Goal: Task Accomplishment & Management: Complete application form

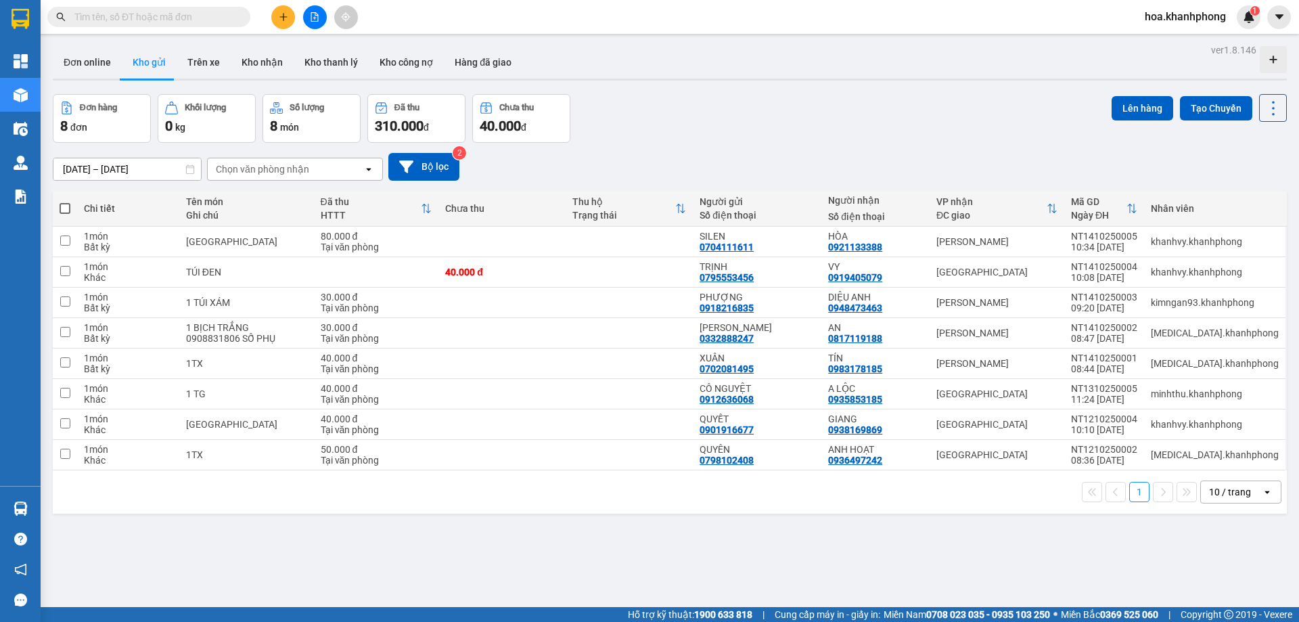
click at [99, 18] on input "text" at bounding box center [154, 16] width 160 height 15
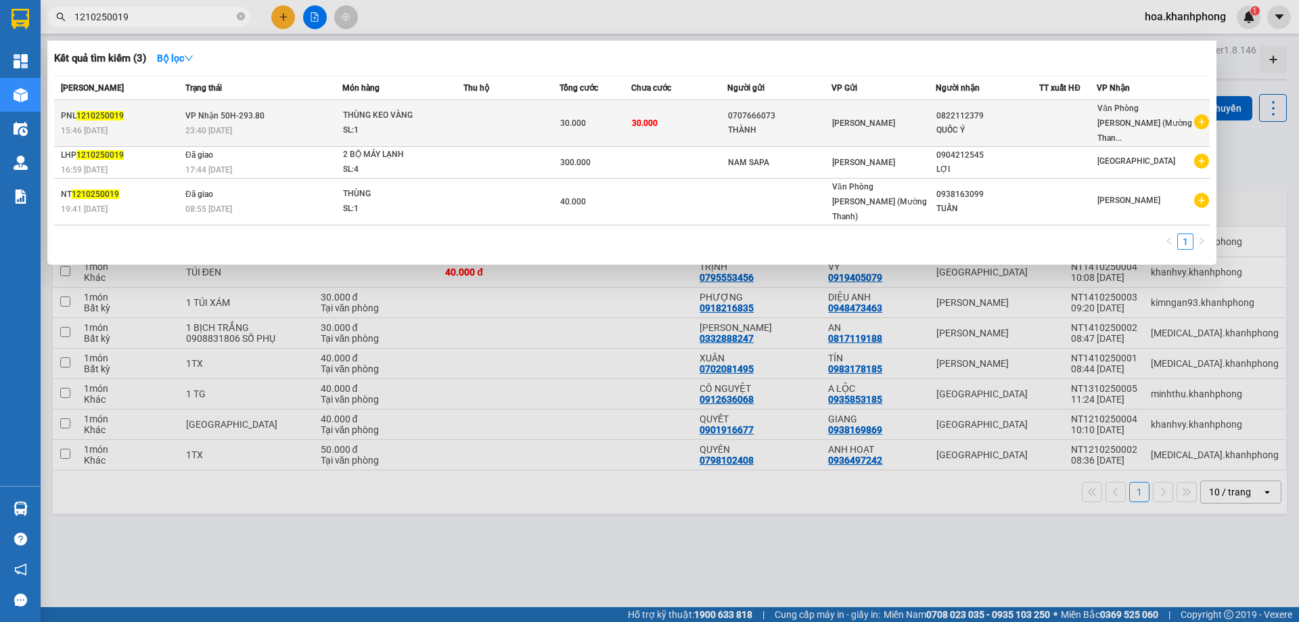
type input "1210250019"
click at [823, 127] on div "THÀNH" at bounding box center [779, 130] width 103 height 14
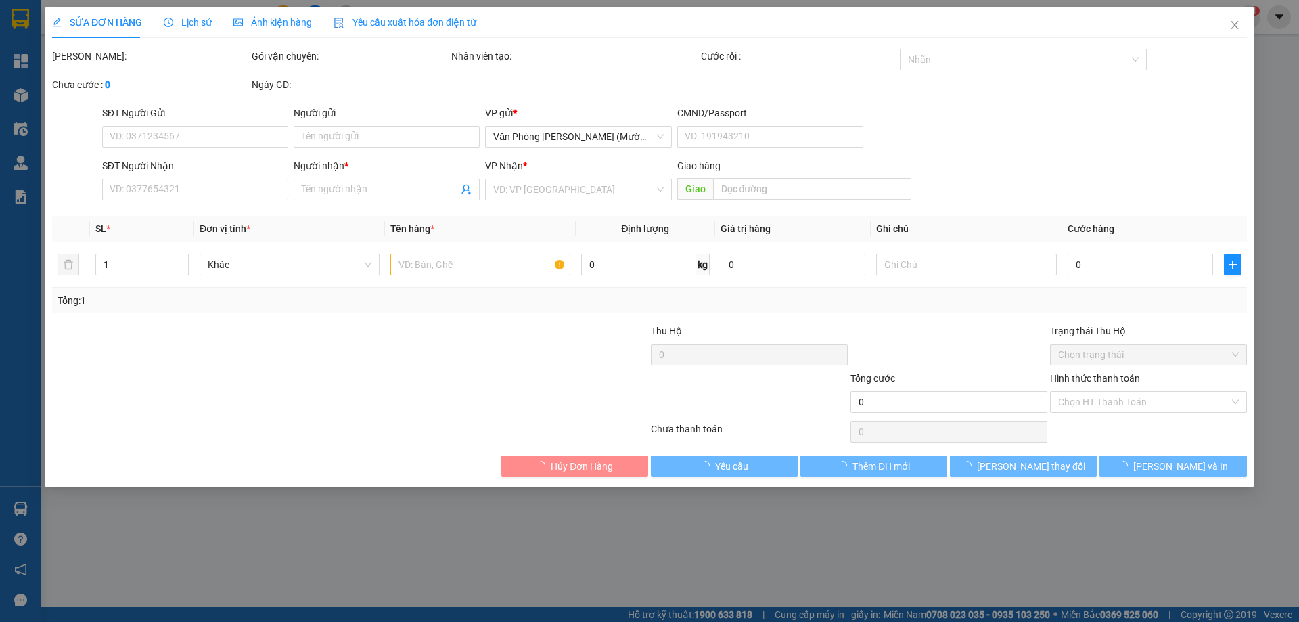
type input "0707666073"
type input "THÀNH"
type input "0822112379"
type input "QUỐC Ý"
type input "30.000"
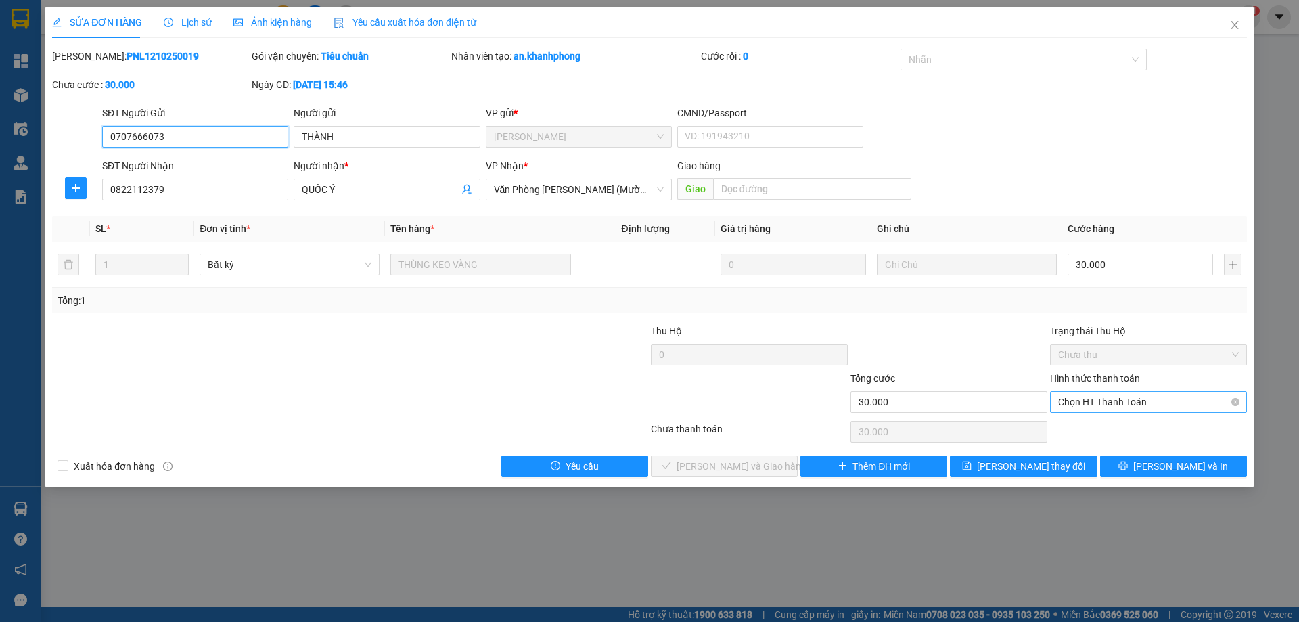
click at [1094, 400] on span "Chọn HT Thanh Toán" at bounding box center [1148, 402] width 181 height 20
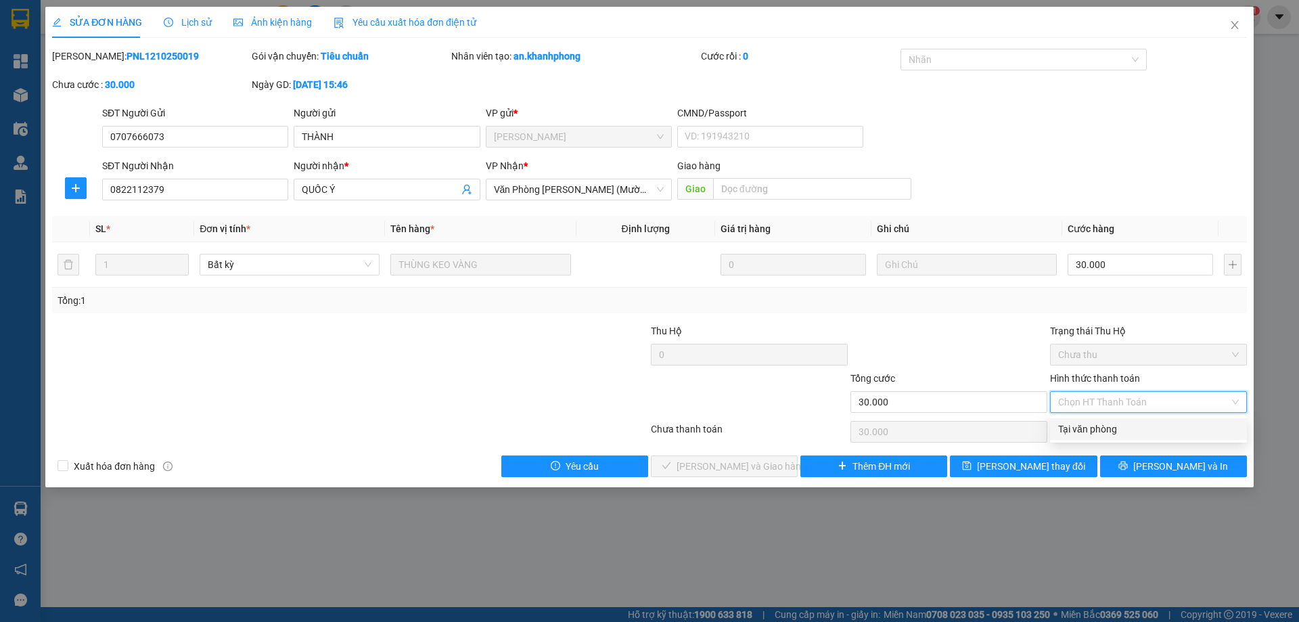
click at [1092, 430] on div "Tại văn phòng" at bounding box center [1148, 428] width 181 height 15
type input "0"
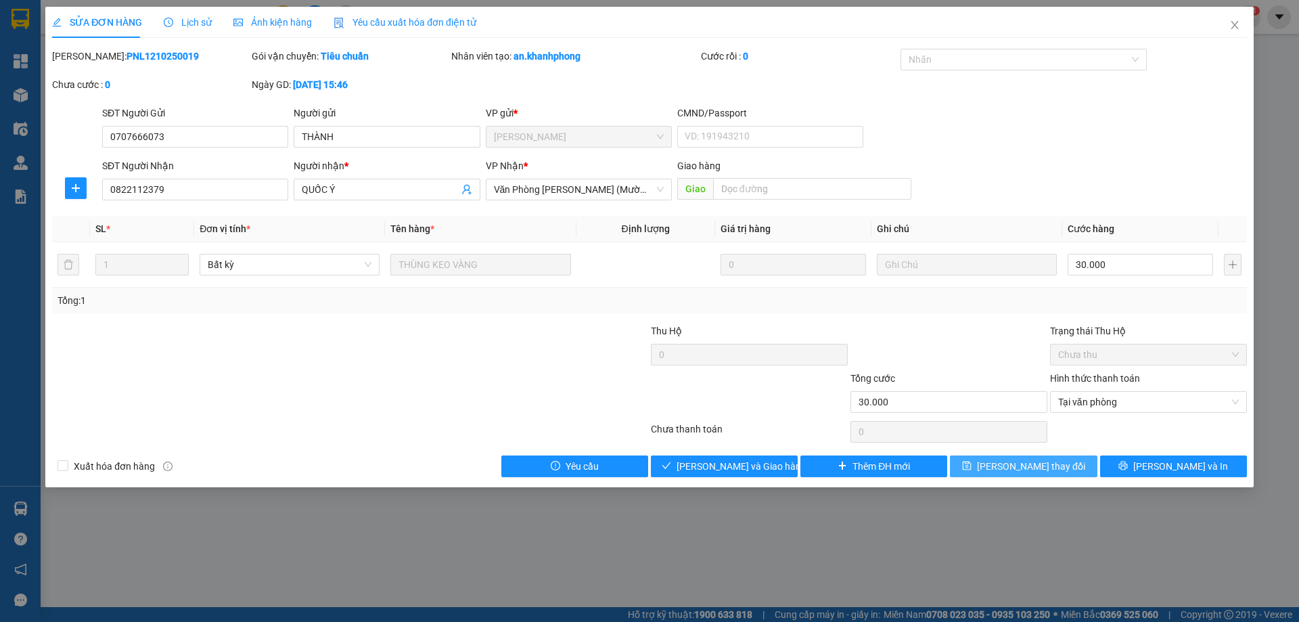
click at [1023, 463] on span "Lưu thay đổi" at bounding box center [1031, 466] width 108 height 15
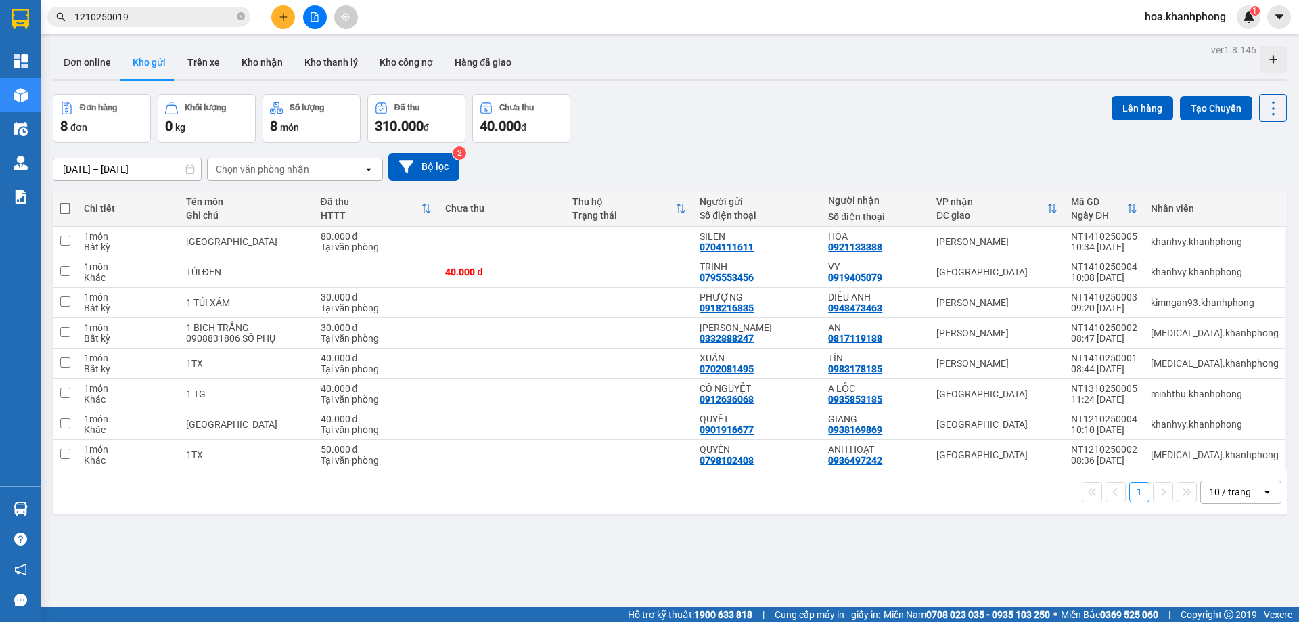
click at [108, 16] on input "1210250019" at bounding box center [154, 16] width 160 height 15
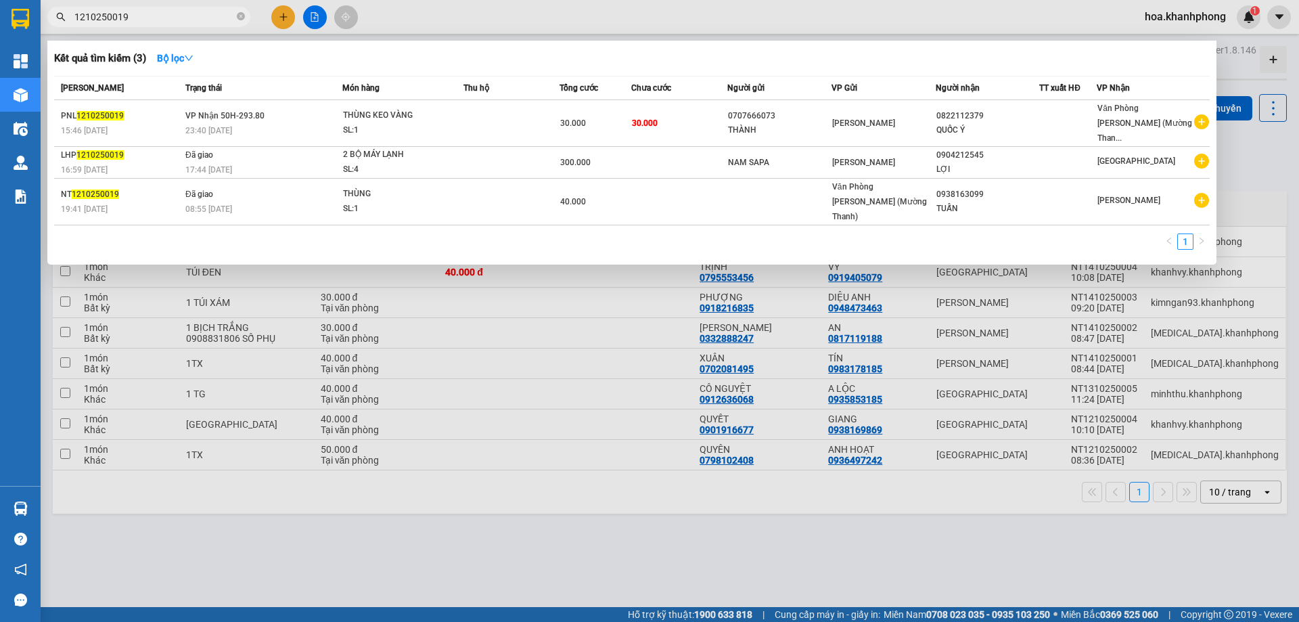
click at [108, 16] on input "1210250019" at bounding box center [154, 16] width 160 height 15
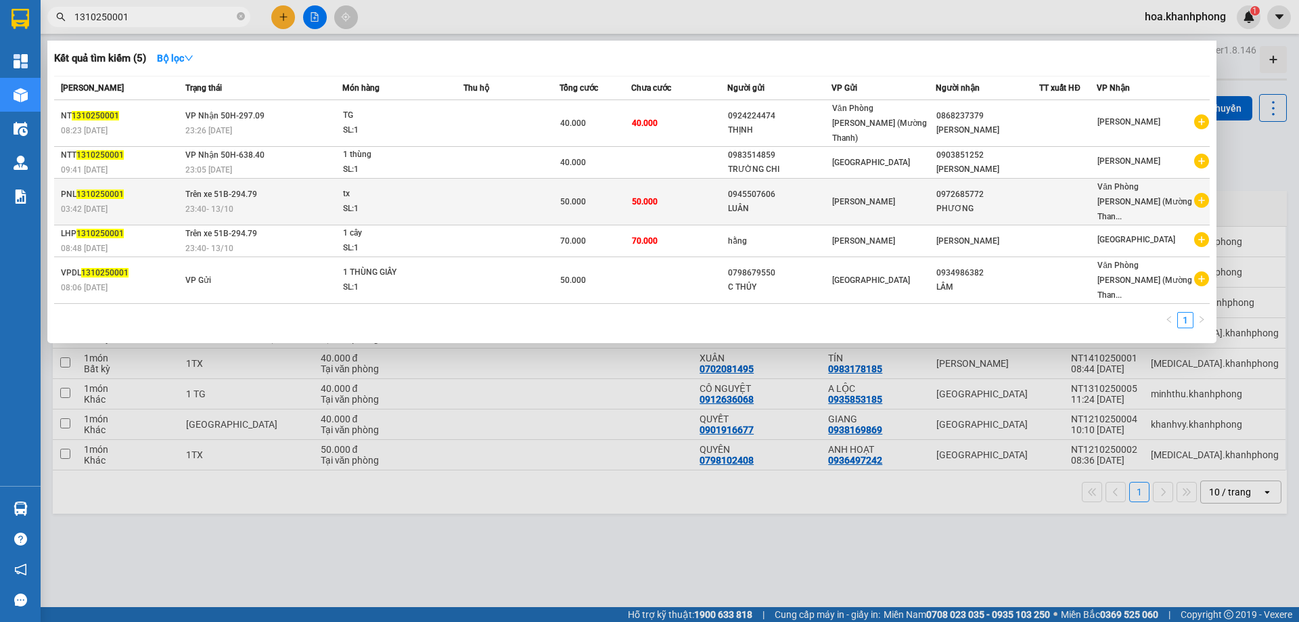
type input "1310250001"
click at [870, 197] on span "Phạm Ngũ Lão" at bounding box center [863, 201] width 63 height 9
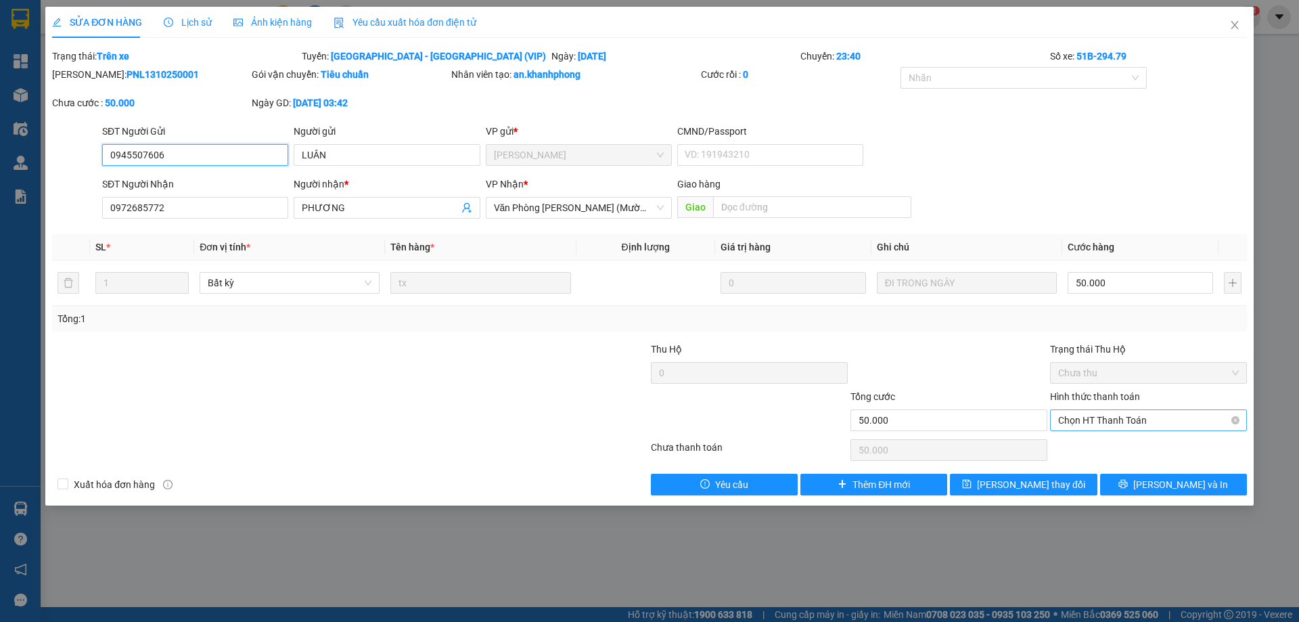
click at [1094, 414] on span "Chọn HT Thanh Toán" at bounding box center [1148, 420] width 181 height 20
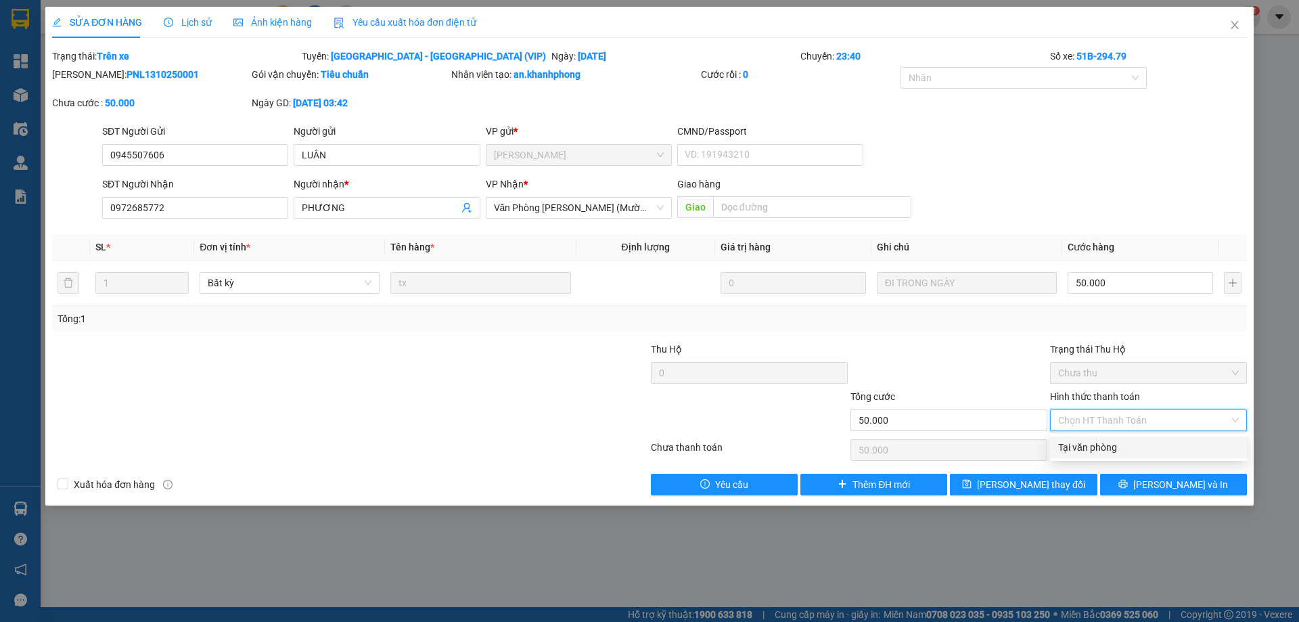
click at [1088, 447] on div "Tại văn phòng" at bounding box center [1148, 447] width 181 height 15
type input "0"
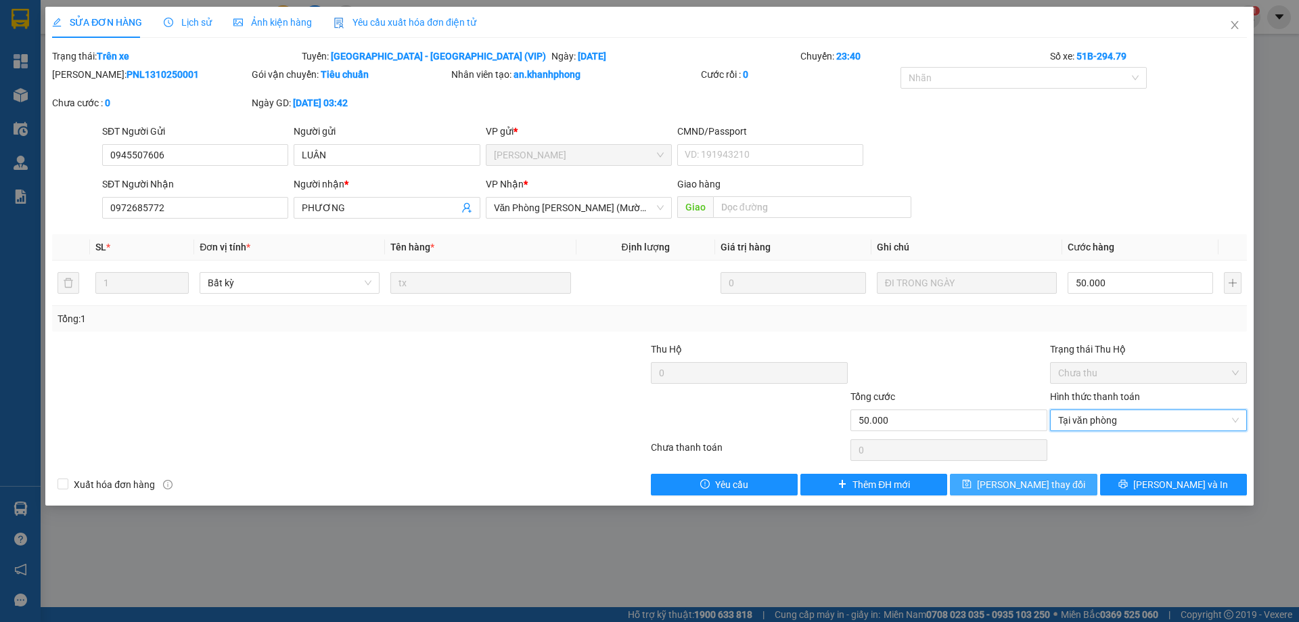
click at [1056, 476] on button "Lưu thay đổi" at bounding box center [1023, 485] width 147 height 22
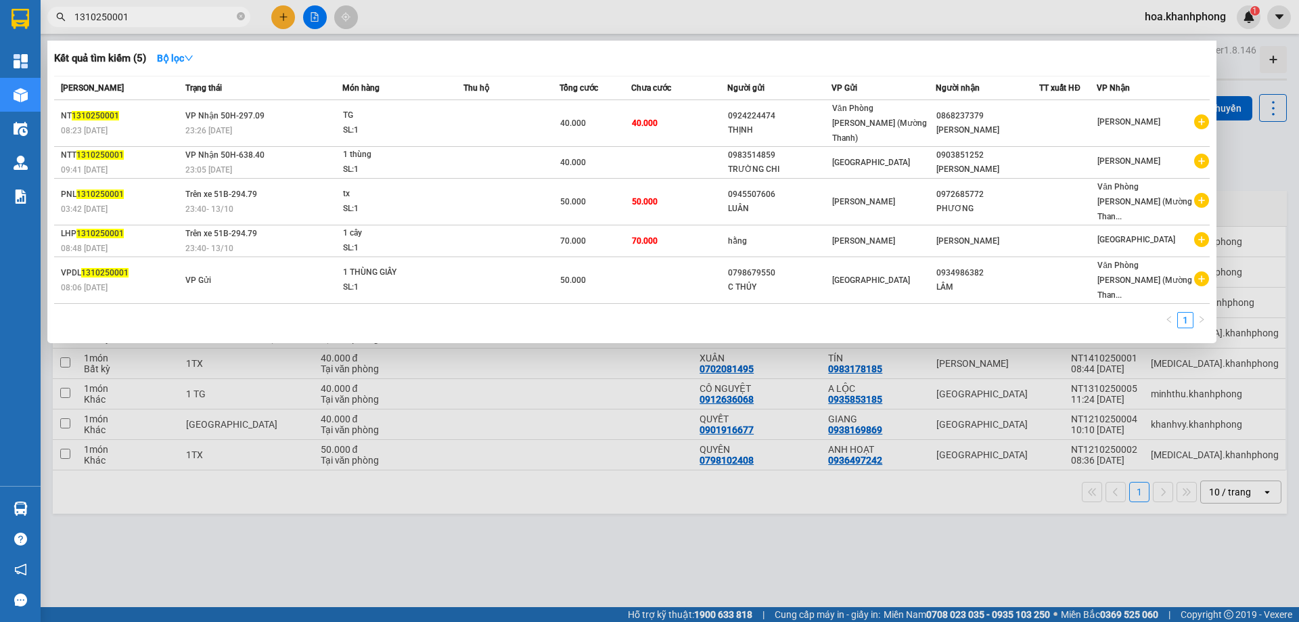
drag, startPoint x: 124, startPoint y: 16, endPoint x: 142, endPoint y: 16, distance: 17.6
click at [142, 16] on input "1310250001" at bounding box center [154, 16] width 160 height 15
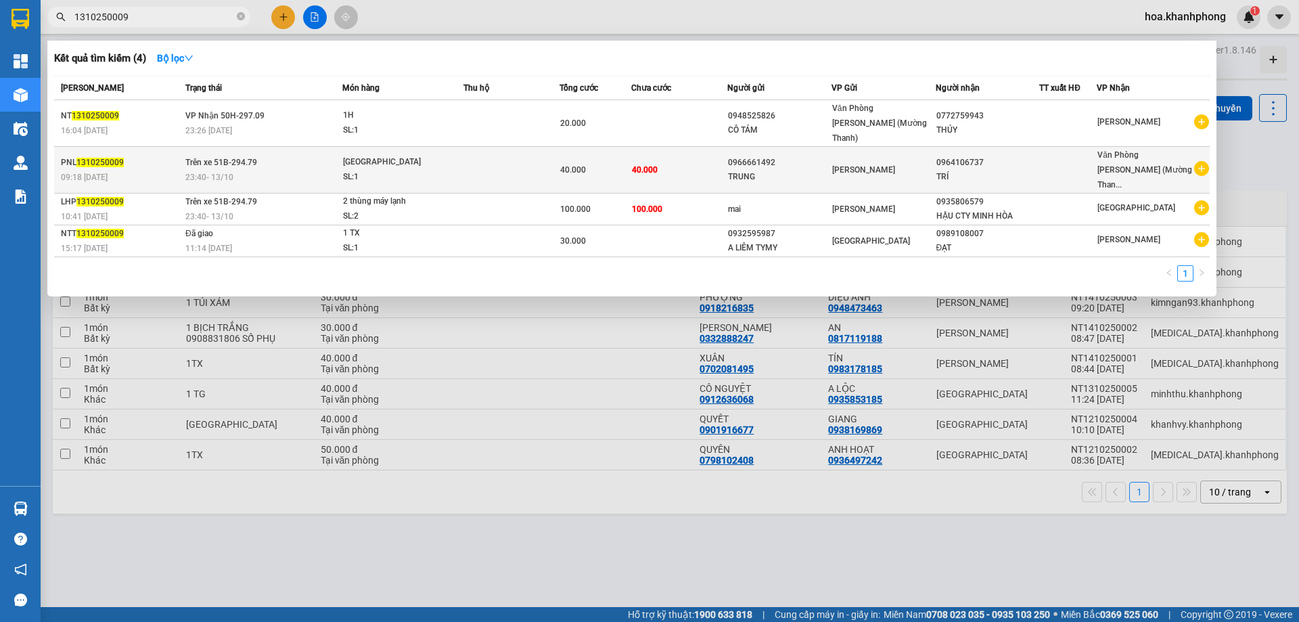
type input "1310250009"
click at [808, 156] on div "0966661492" at bounding box center [779, 163] width 103 height 14
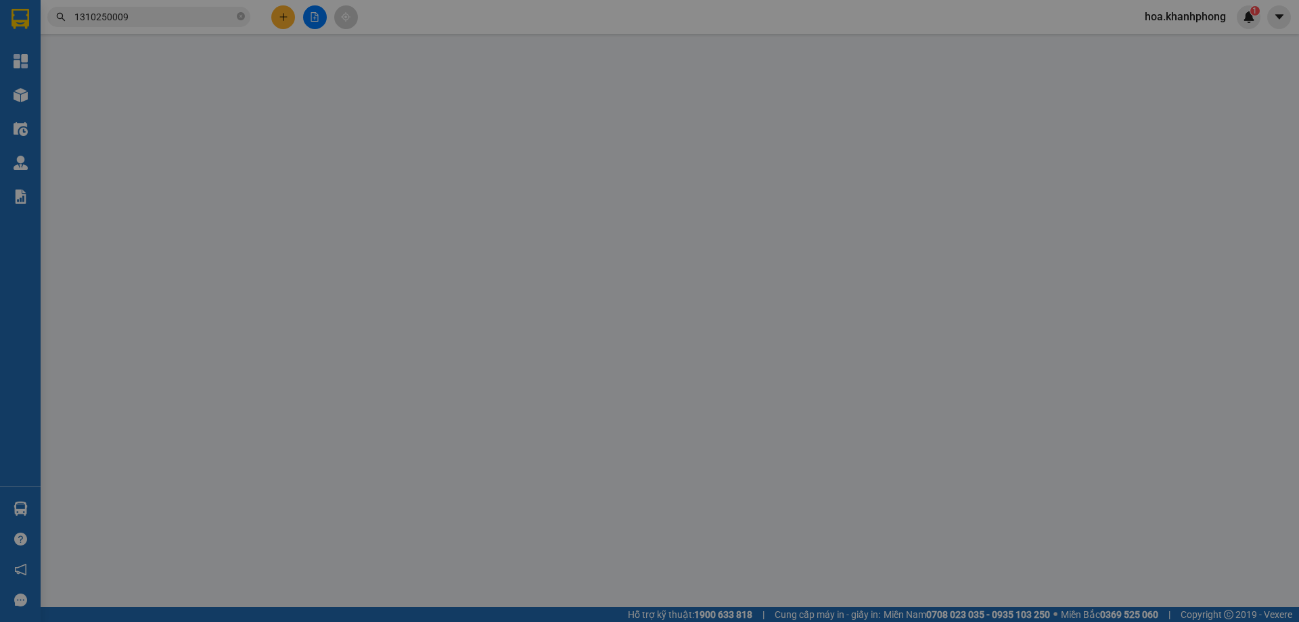
type input "0966661492"
type input "TRUNG"
type input "0964106737"
type input "TRÍ"
type input "40.000"
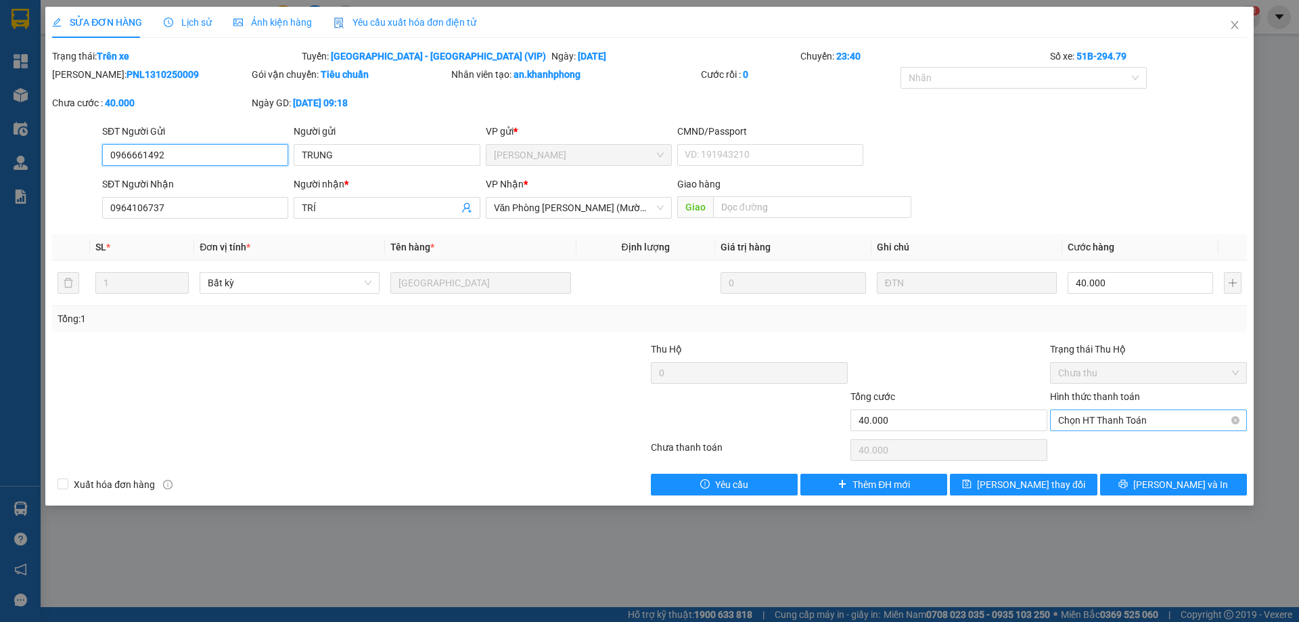
click at [1109, 419] on span "Chọn HT Thanh Toán" at bounding box center [1148, 420] width 181 height 20
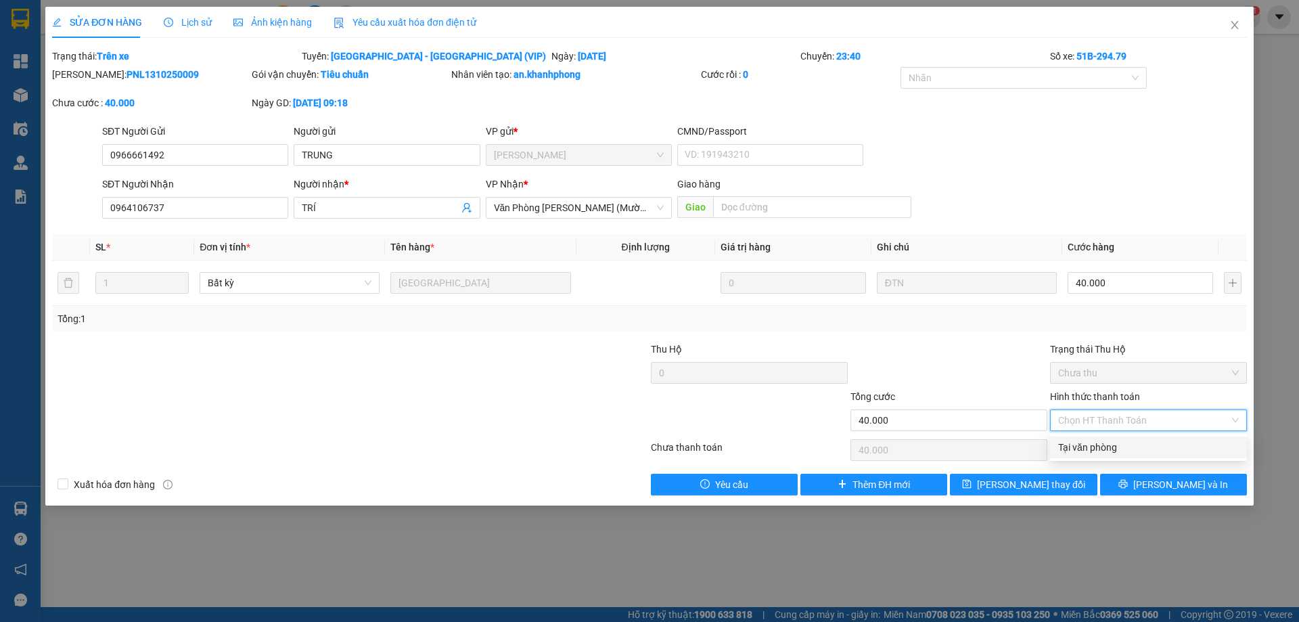
click at [1098, 442] on div "Tại văn phòng" at bounding box center [1148, 447] width 181 height 15
type input "0"
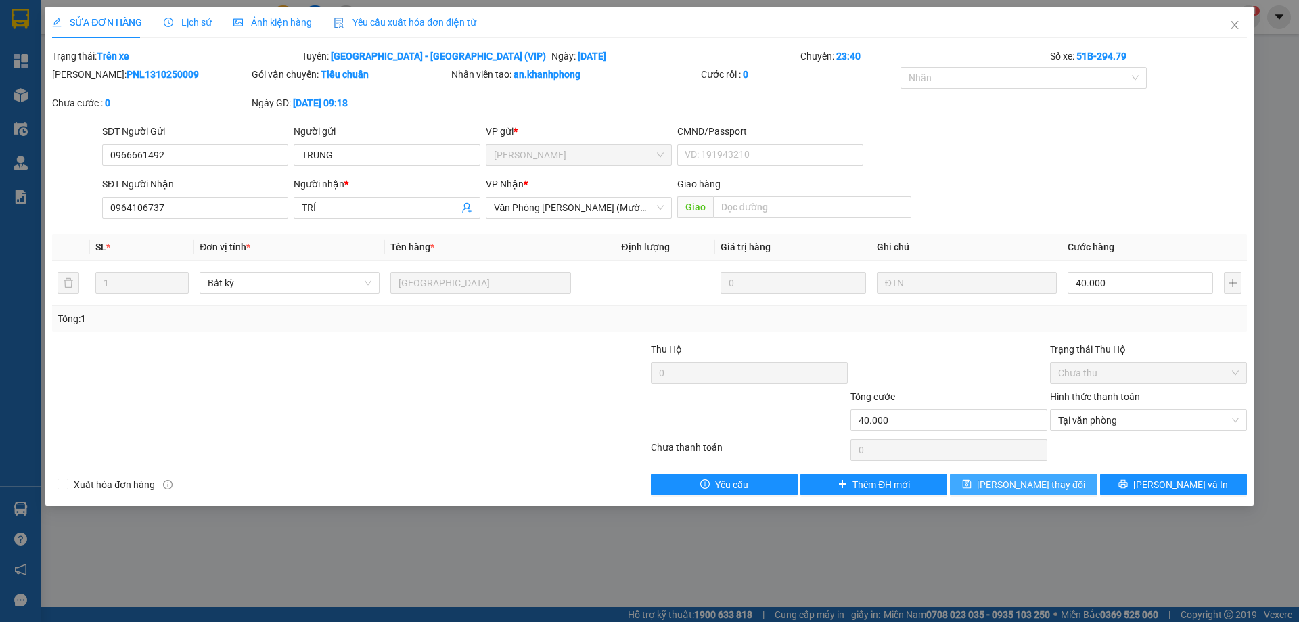
click at [1067, 478] on button "Lưu thay đổi" at bounding box center [1023, 485] width 147 height 22
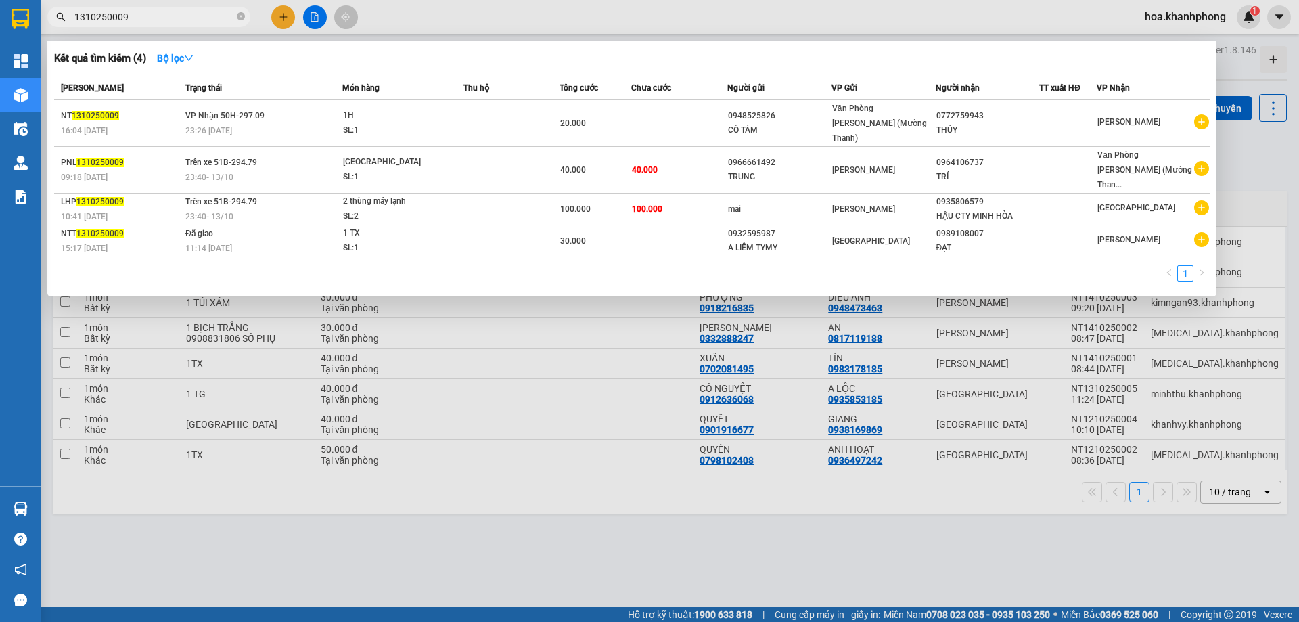
click at [136, 16] on input "1310250009" at bounding box center [154, 16] width 160 height 15
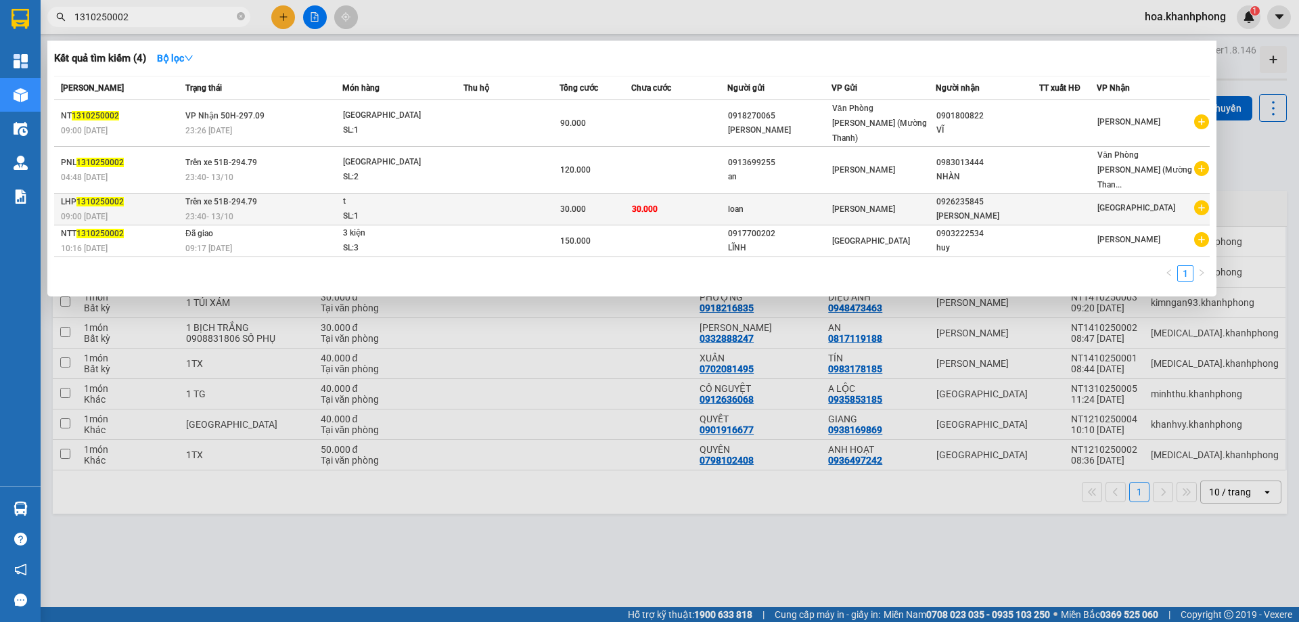
type input "1310250002"
click at [852, 204] on span "Lê Hồng Phong" at bounding box center [863, 208] width 63 height 9
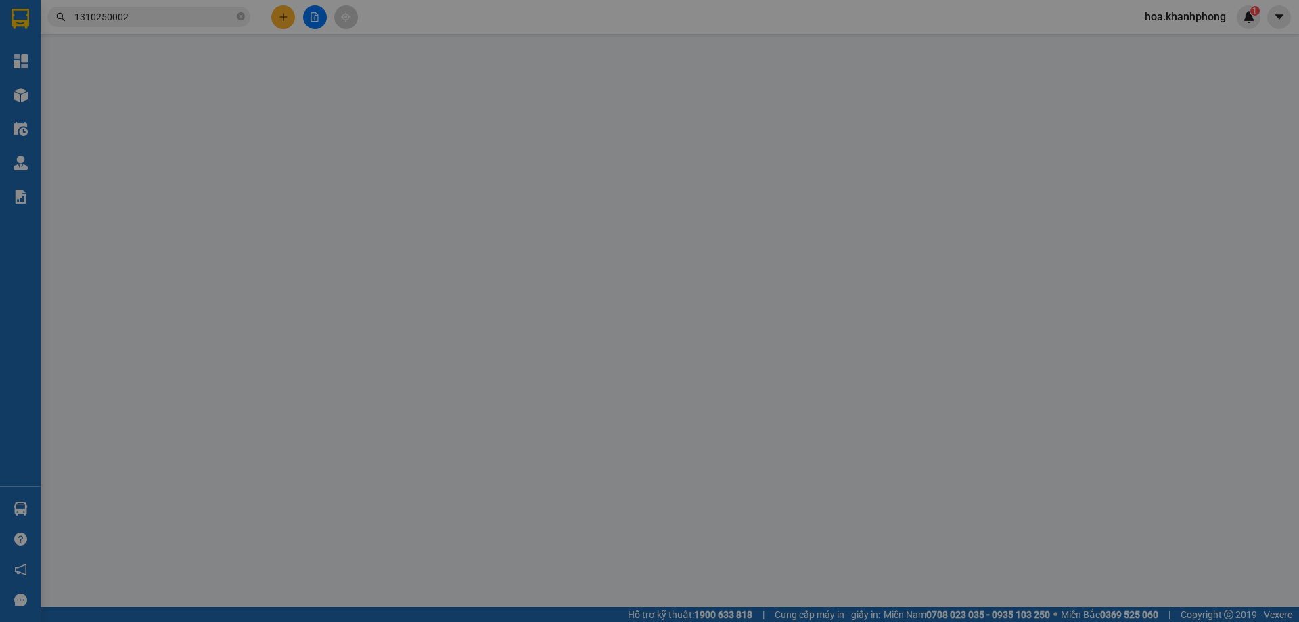
type input "loan"
type input "0926235845"
type input "nhật xuân"
type input "30.000"
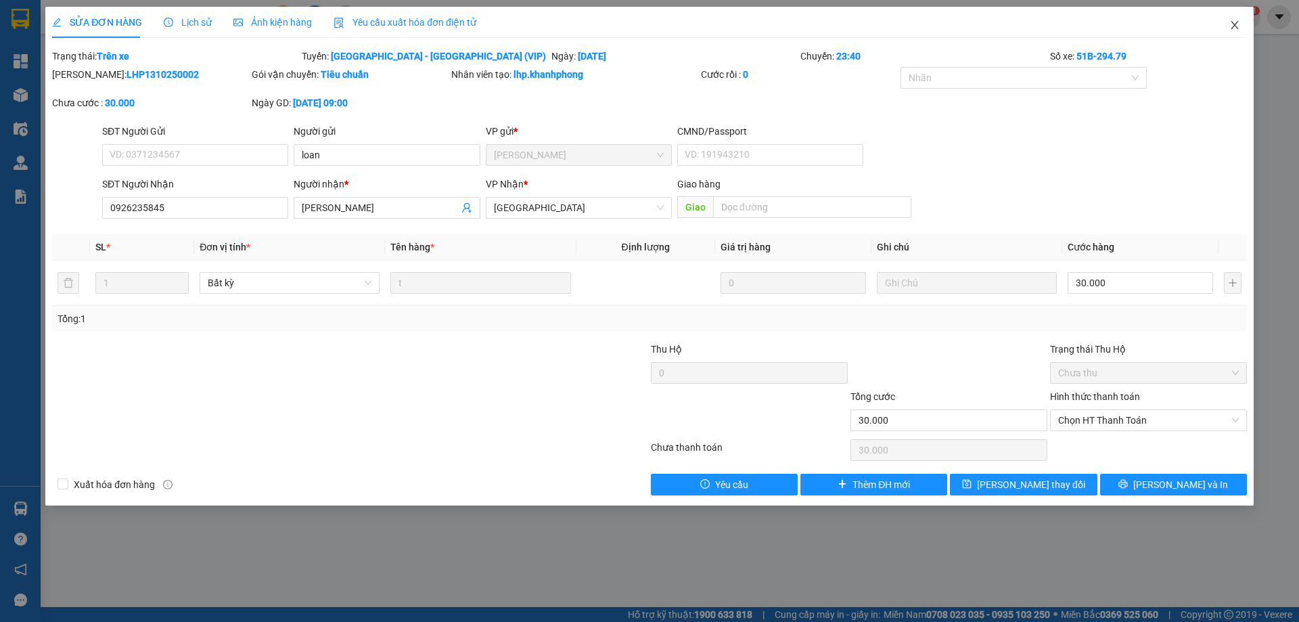
click at [1241, 30] on span "Close" at bounding box center [1235, 26] width 38 height 38
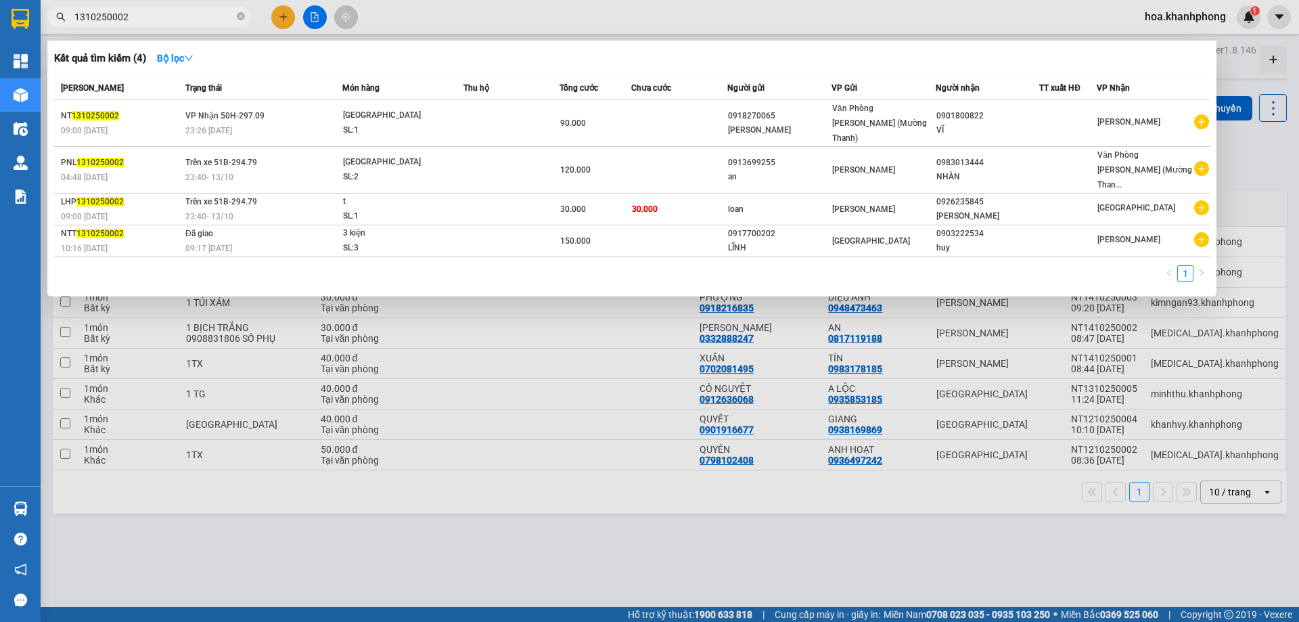
drag, startPoint x: 122, startPoint y: 19, endPoint x: 131, endPoint y: 19, distance: 8.1
click at [131, 19] on input "1310250002" at bounding box center [154, 16] width 160 height 15
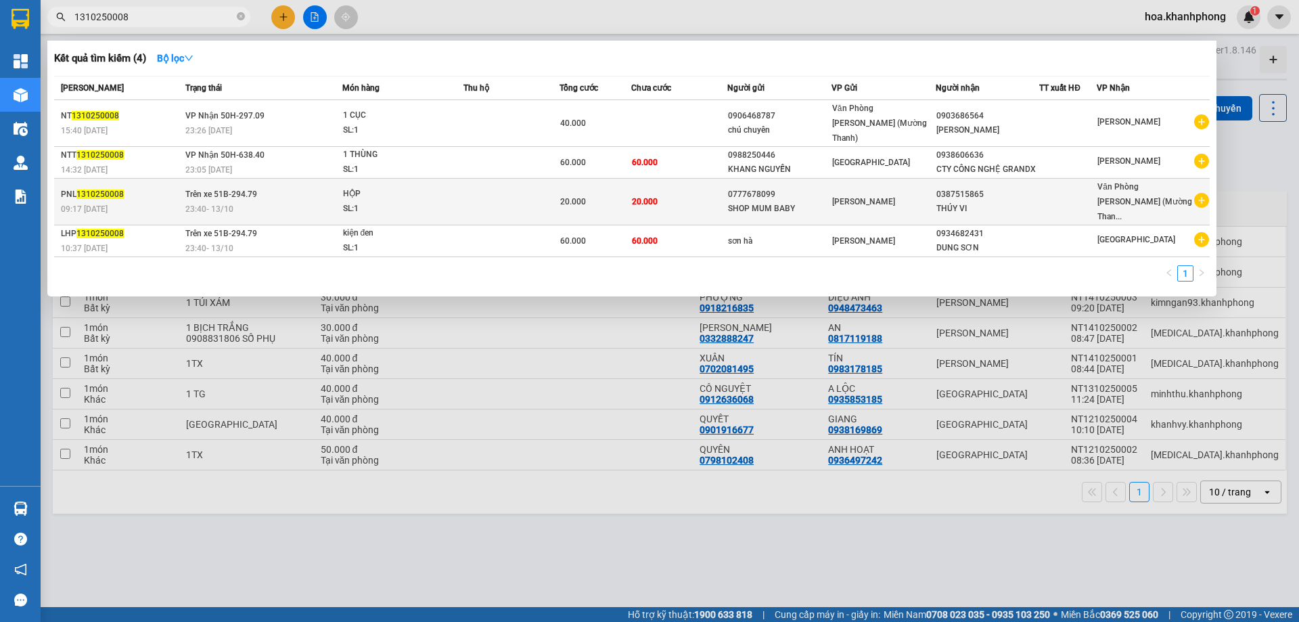
type input "1310250008"
click at [759, 202] on div "SHOP MUM BABY" at bounding box center [779, 209] width 103 height 14
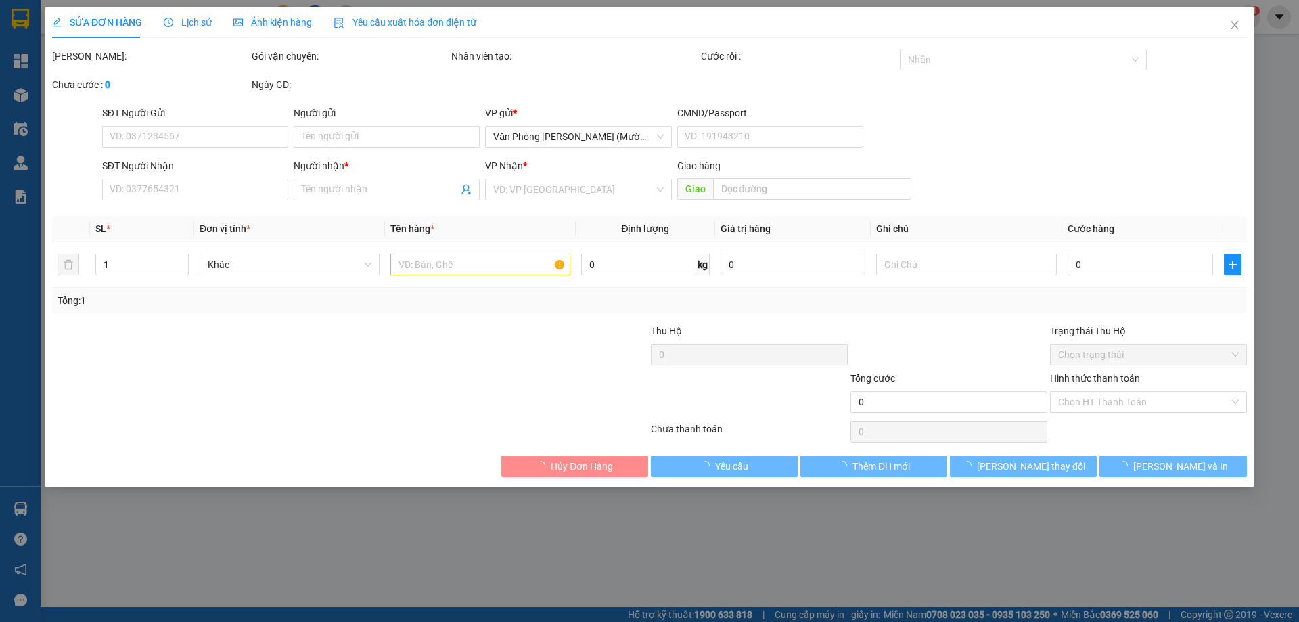
type input "0777678099"
type input "SHOP MUM BABY"
type input "0387515865"
type input "THÚY VI"
type input "20.000"
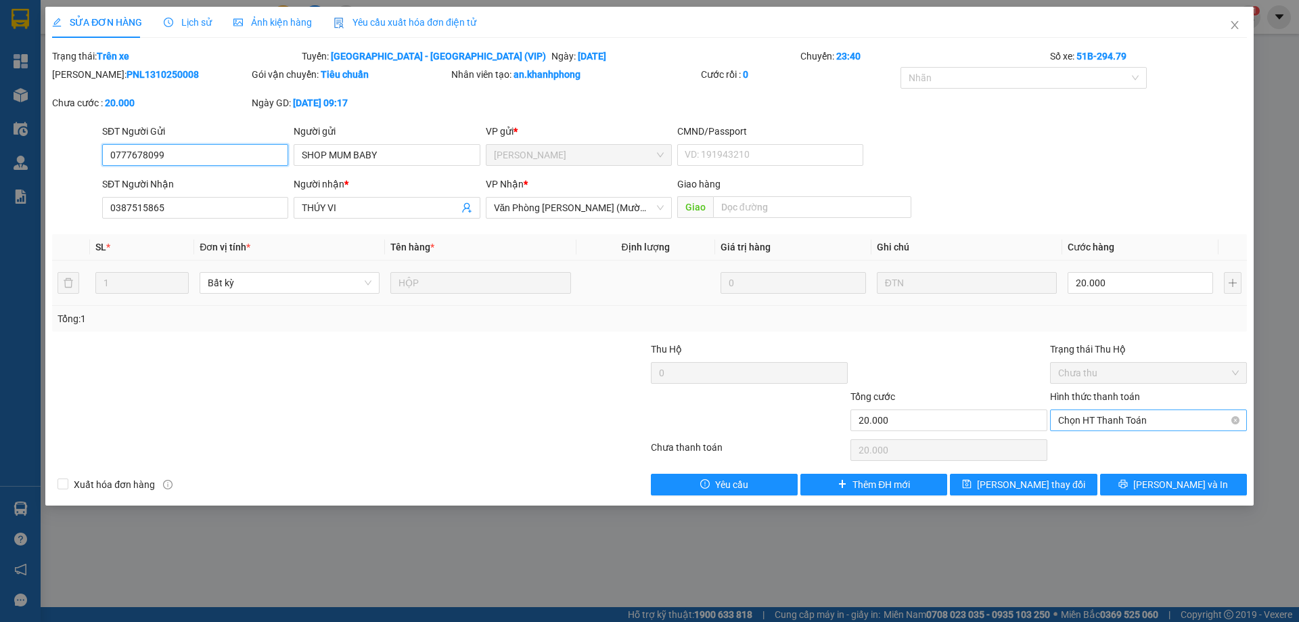
click at [1118, 425] on span "Chọn HT Thanh Toán" at bounding box center [1148, 420] width 181 height 20
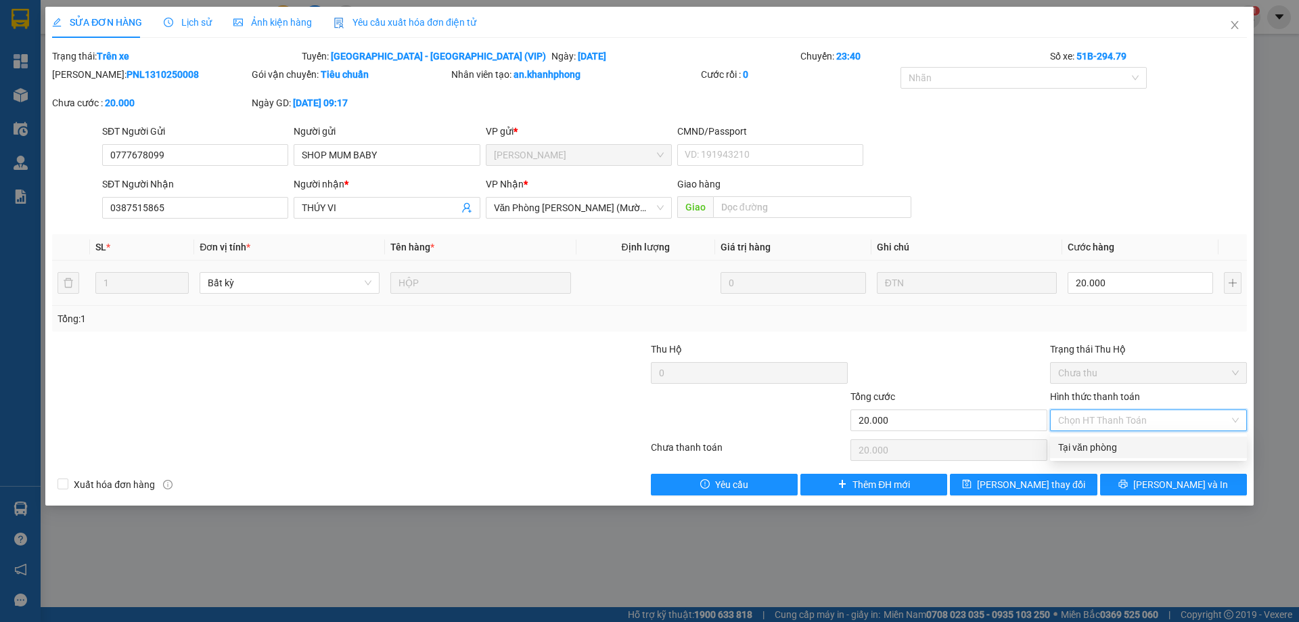
click at [1099, 452] on div "Tại văn phòng" at bounding box center [1148, 447] width 181 height 15
type input "0"
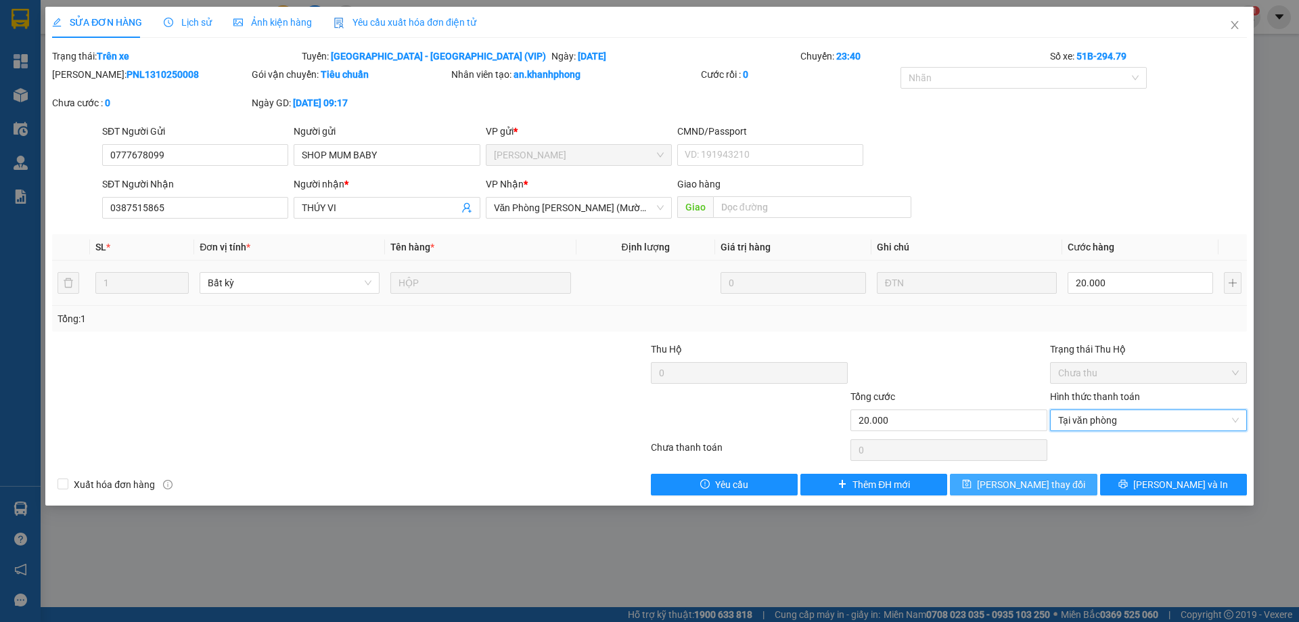
click at [1035, 486] on span "Lưu thay đổi" at bounding box center [1031, 484] width 108 height 15
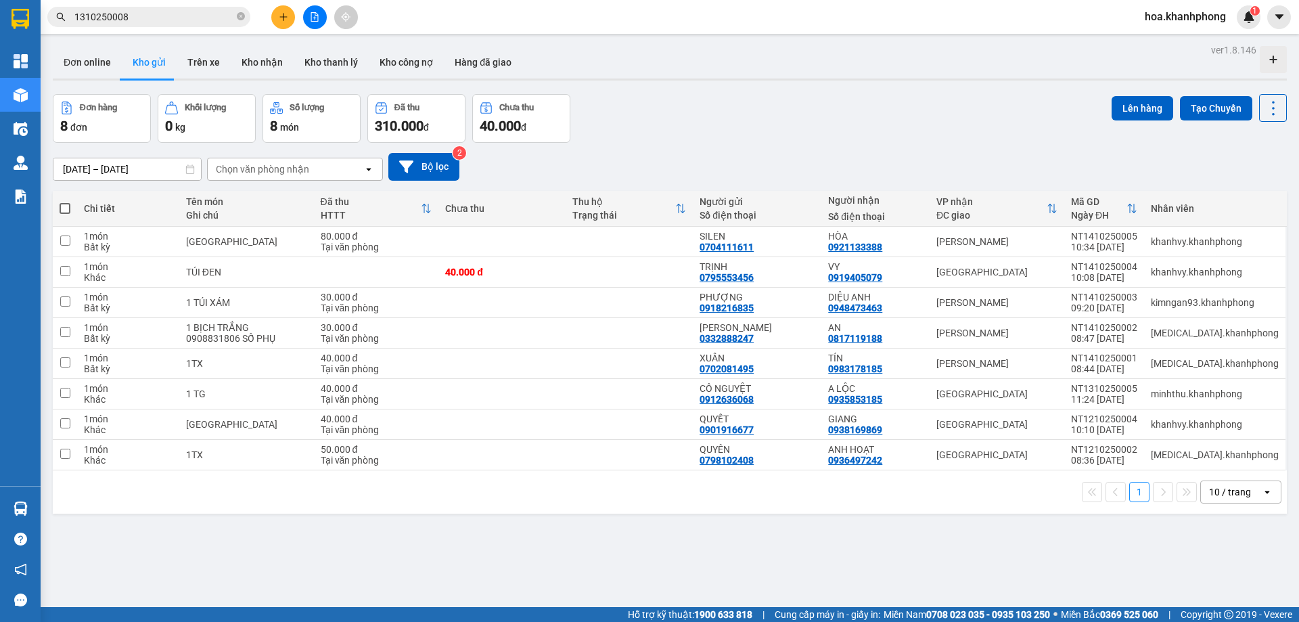
click at [127, 15] on input "1310250008" at bounding box center [154, 16] width 160 height 15
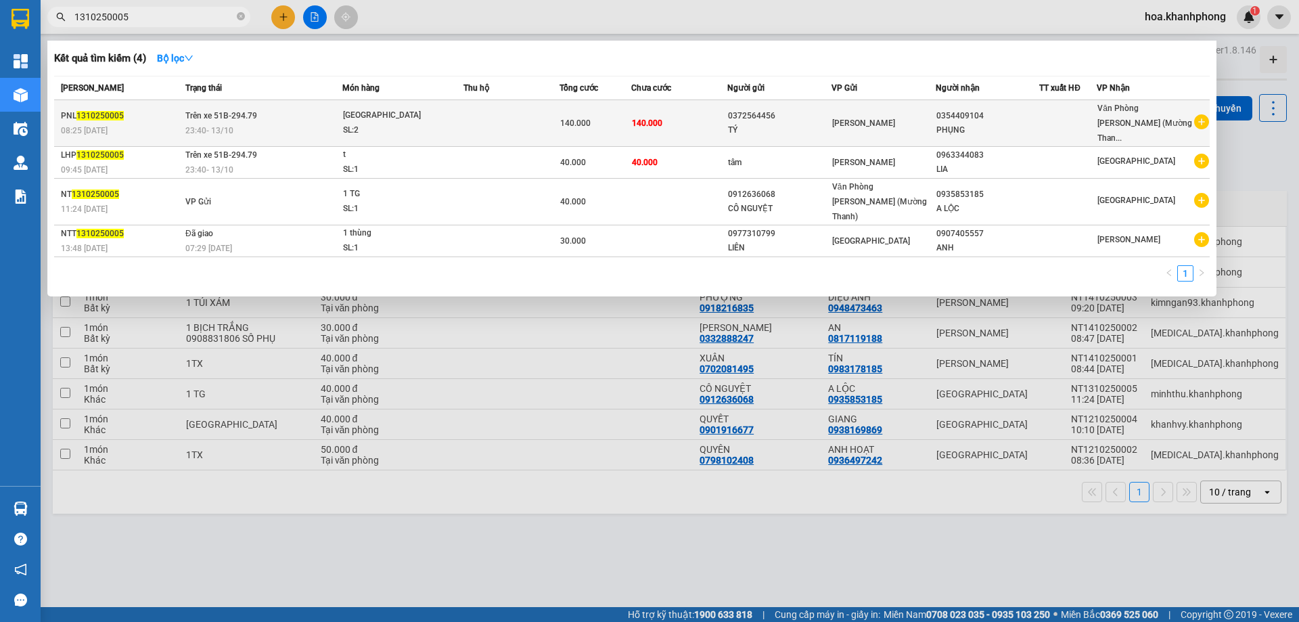
type input "1310250005"
click at [831, 123] on div "TÝ" at bounding box center [779, 130] width 103 height 14
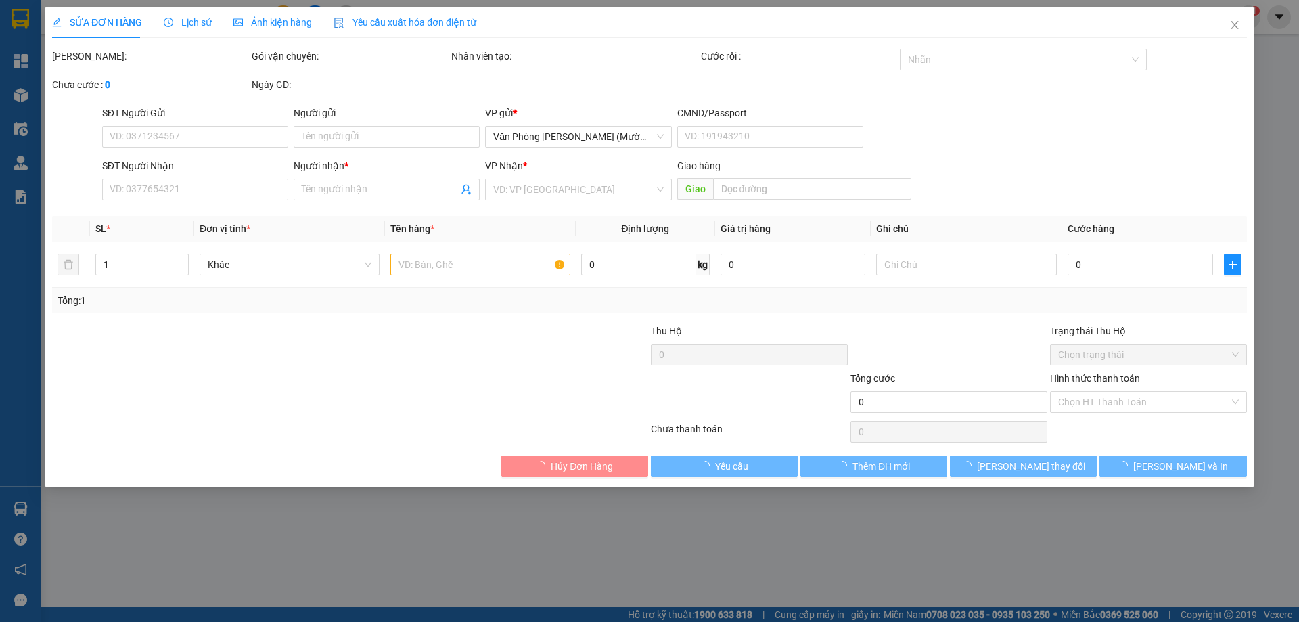
type input "0372564456"
type input "TÝ"
type input "0354409104"
type input "PHỤNG"
type input "140.000"
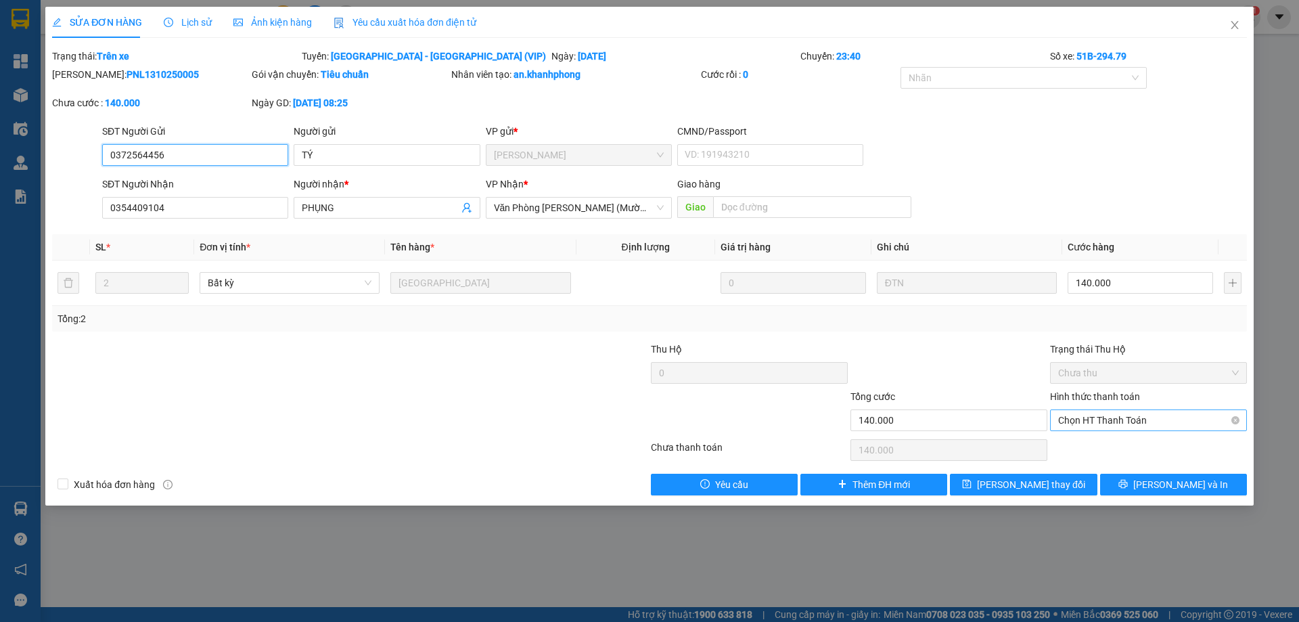
click at [1093, 424] on span "Chọn HT Thanh Toán" at bounding box center [1148, 420] width 181 height 20
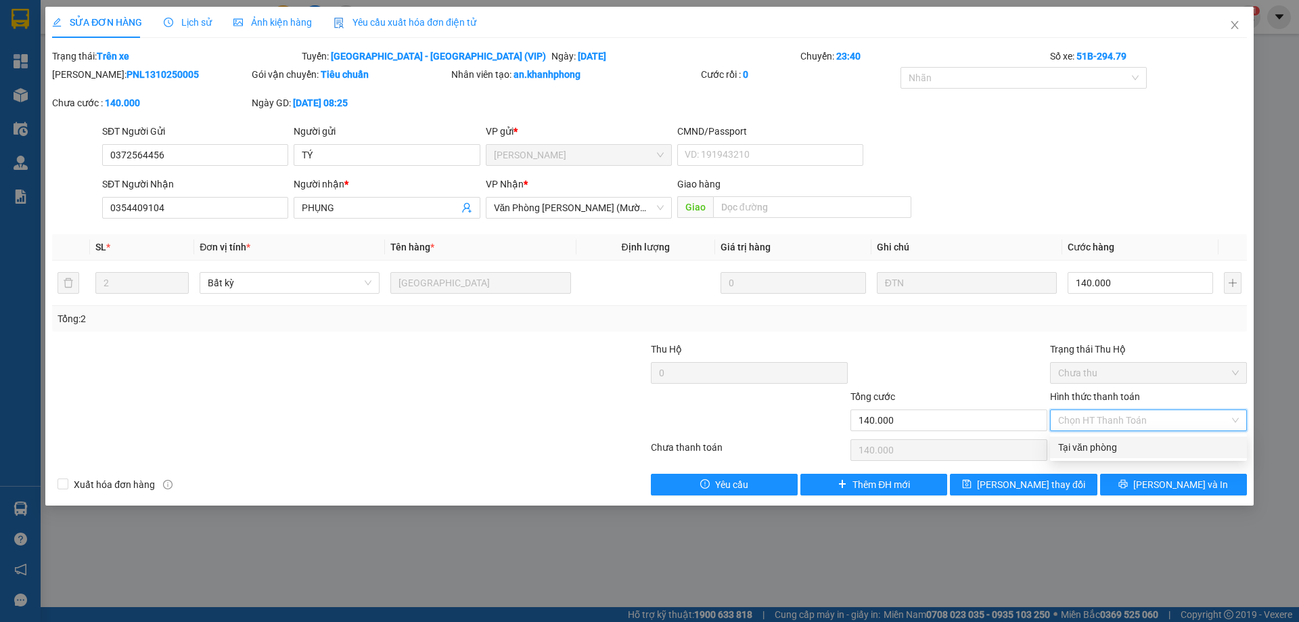
click at [1086, 448] on div "Tại văn phòng" at bounding box center [1148, 447] width 181 height 15
type input "0"
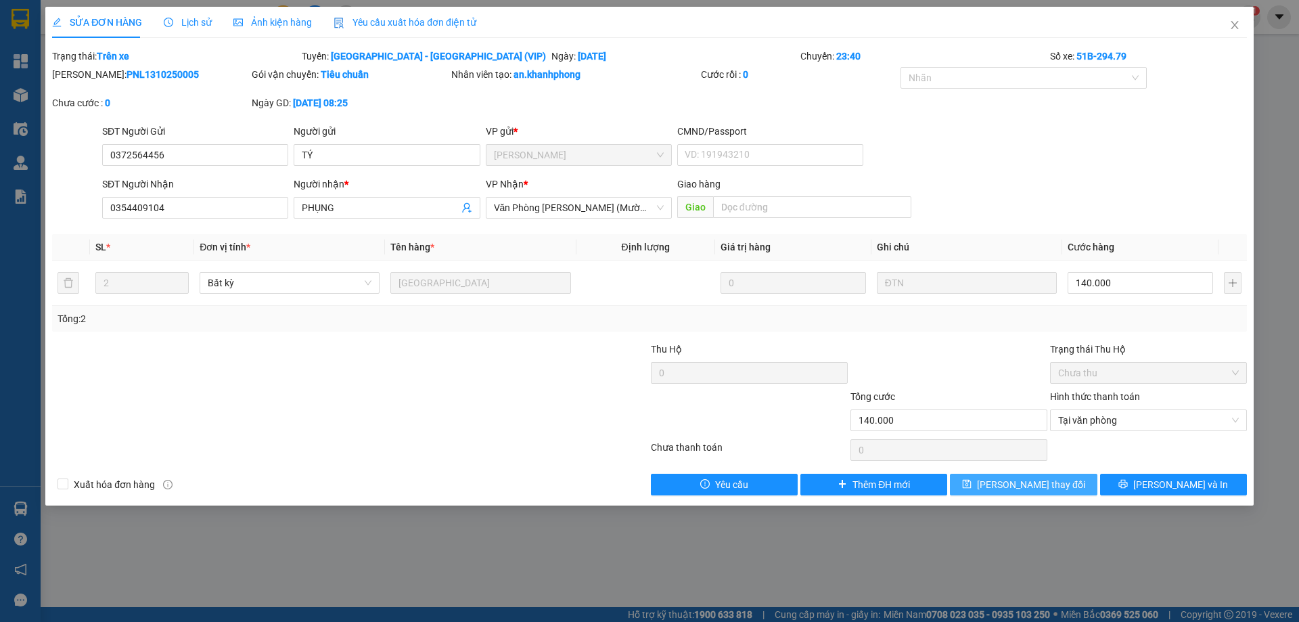
click at [1055, 481] on span "Lưu thay đổi" at bounding box center [1031, 484] width 108 height 15
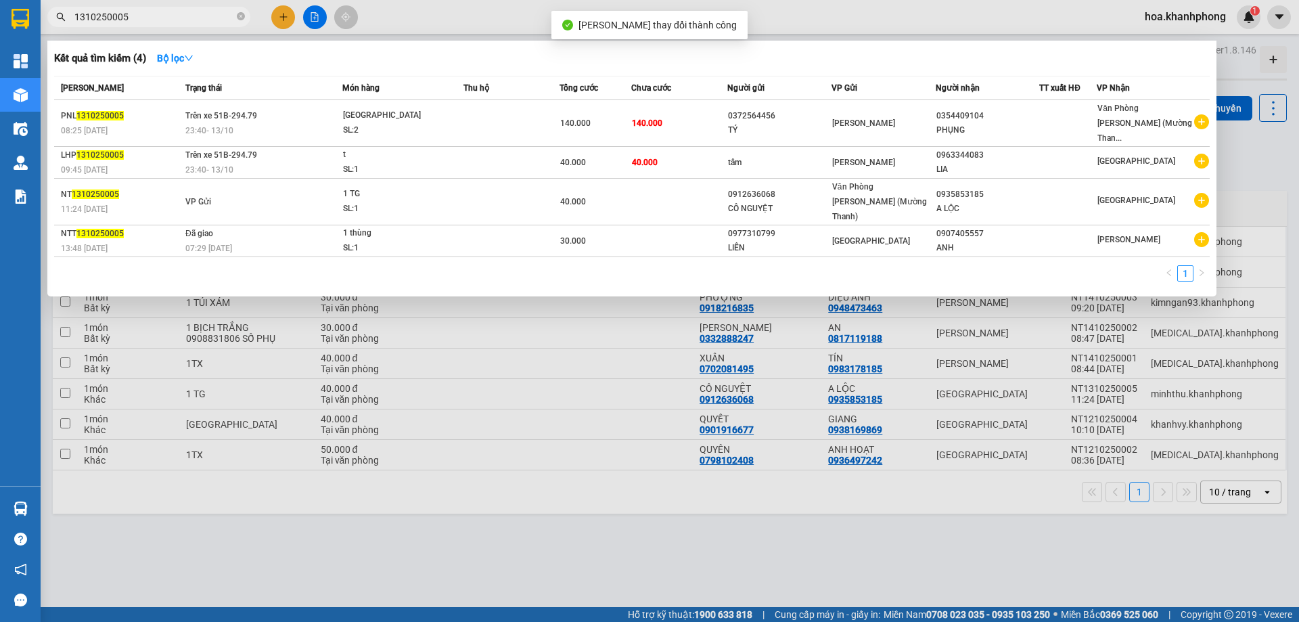
click at [181, 9] on input "1310250005" at bounding box center [154, 16] width 160 height 15
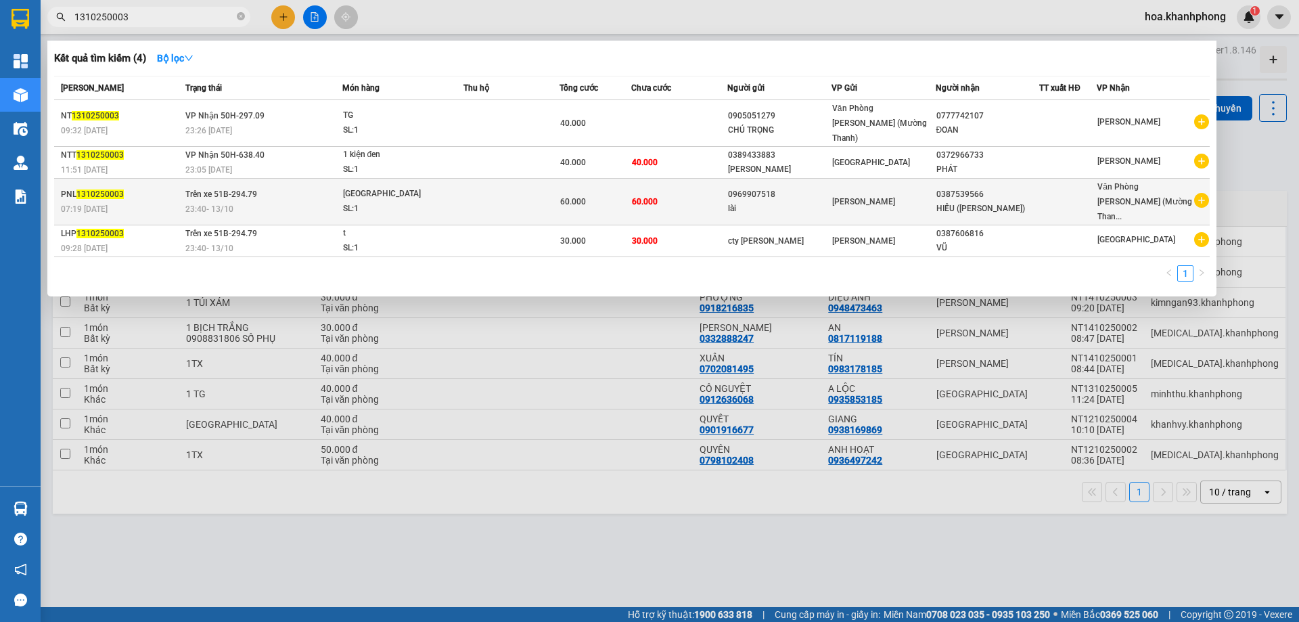
type input "1310250003"
click at [774, 202] on div "lài" at bounding box center [779, 209] width 103 height 14
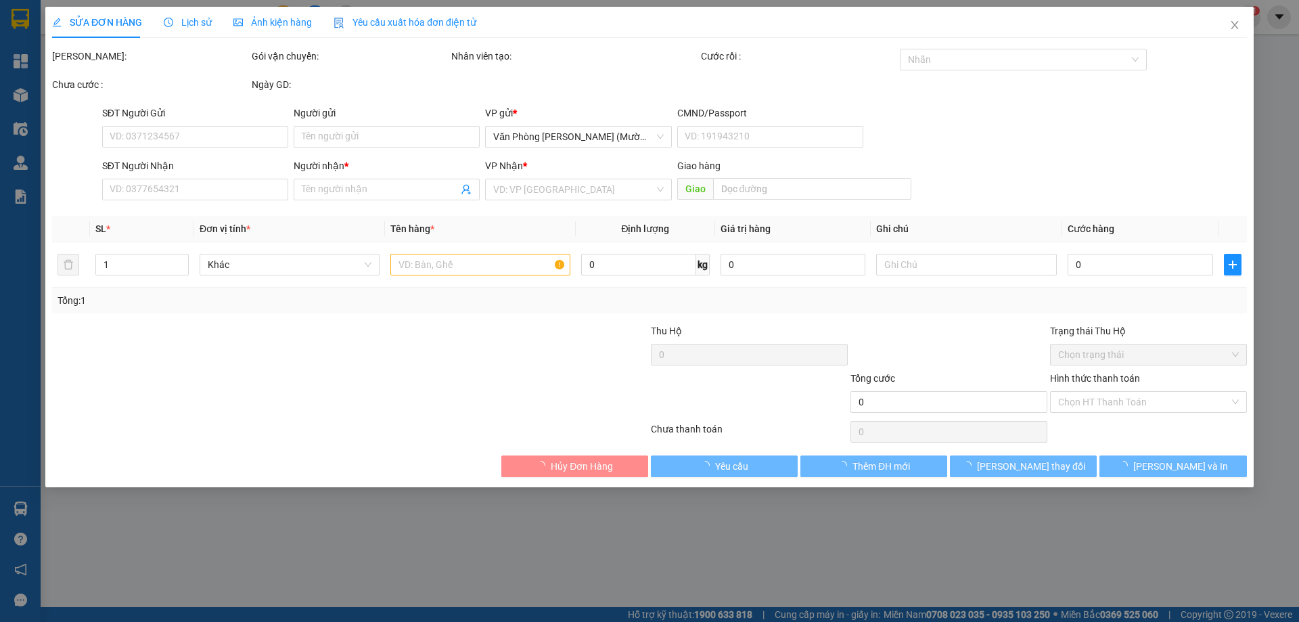
type input "0969907518"
type input "lài"
type input "0387539566"
type input "HIẾU (JEJUKA)"
type input "60.000"
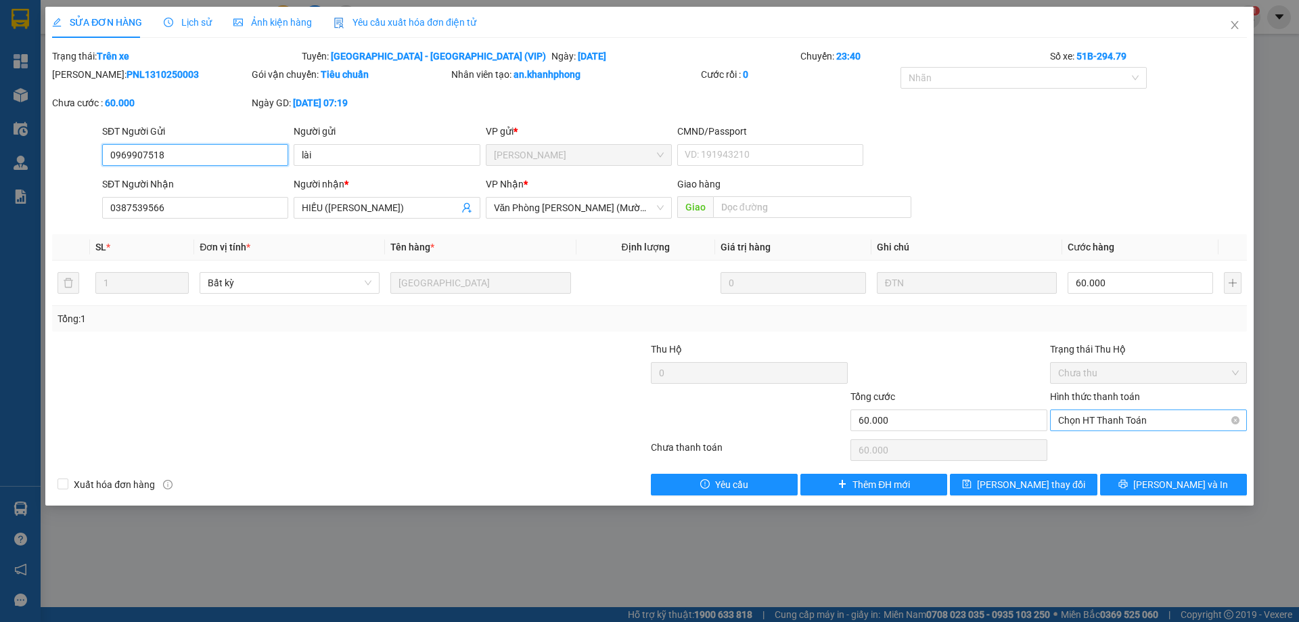
click at [1111, 427] on span "Chọn HT Thanh Toán" at bounding box center [1148, 420] width 181 height 20
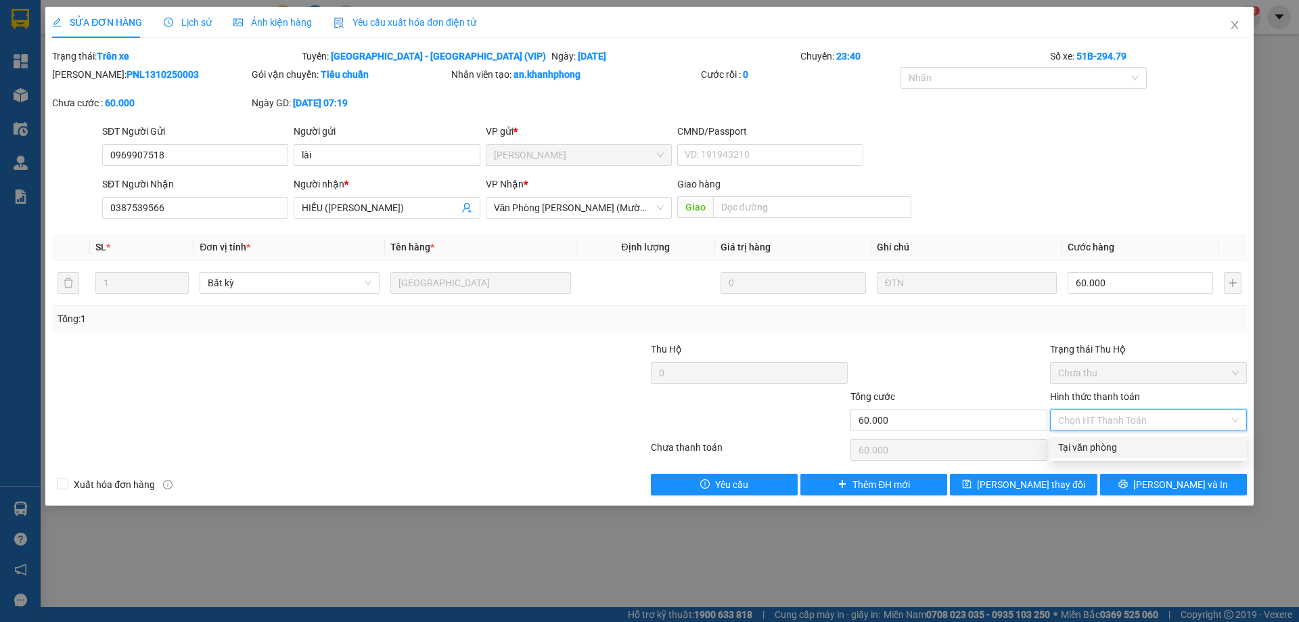
click at [1103, 451] on div "Tại văn phòng" at bounding box center [1148, 447] width 181 height 15
type input "0"
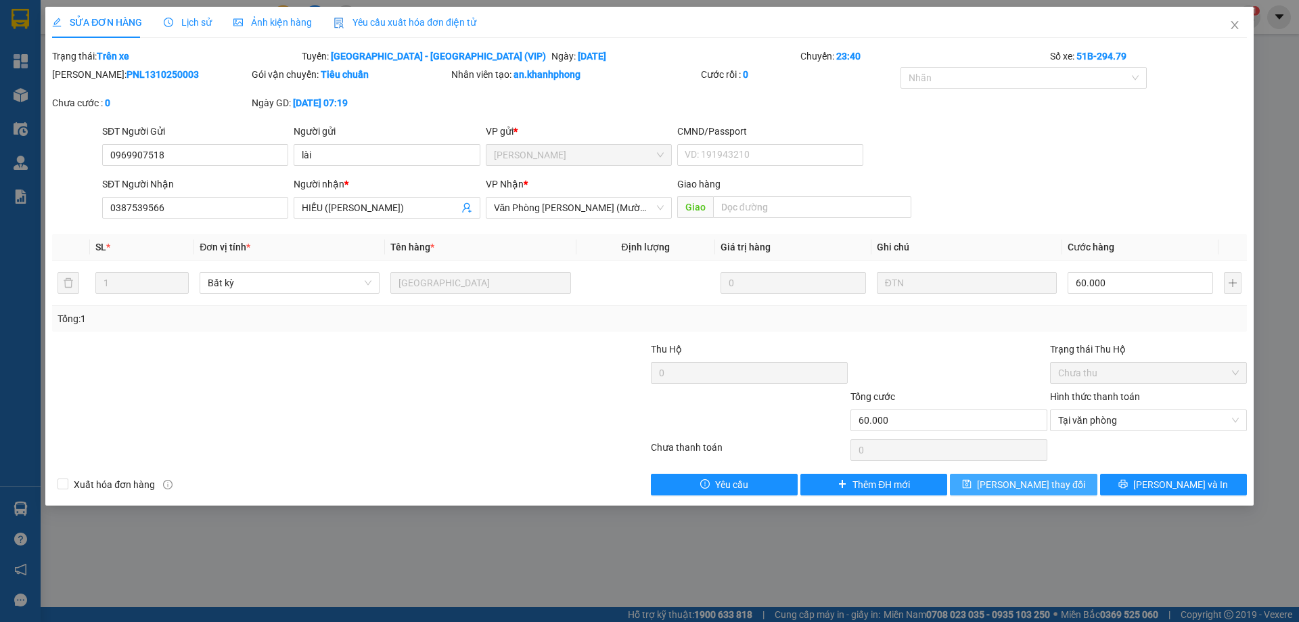
click at [1036, 482] on span "Lưu thay đổi" at bounding box center [1031, 484] width 108 height 15
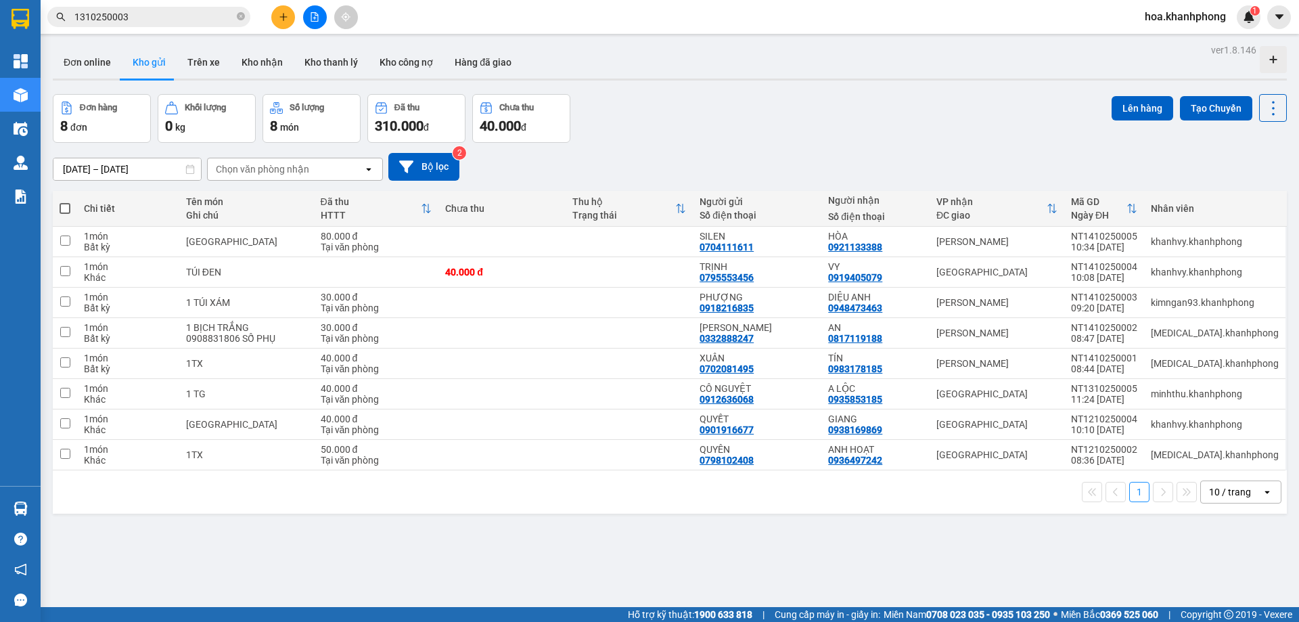
click at [173, 24] on span "1310250003" at bounding box center [148, 17] width 203 height 20
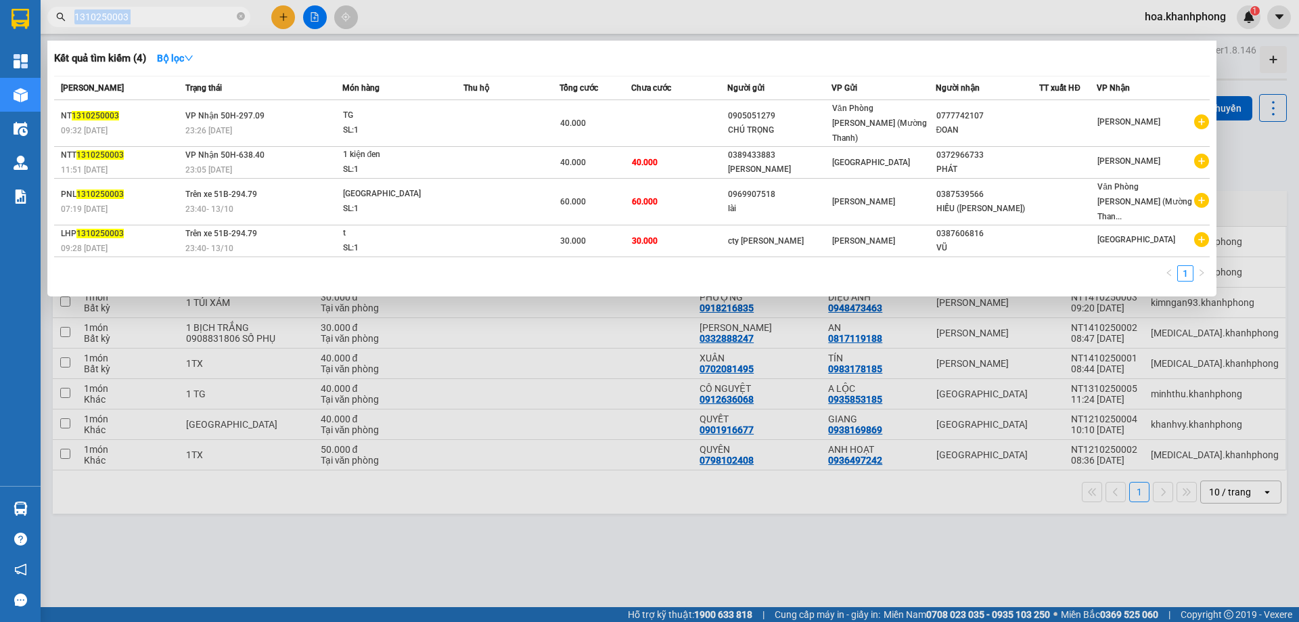
click at [173, 24] on span "1310250003" at bounding box center [148, 17] width 203 height 20
click at [141, 22] on input "1310250003" at bounding box center [154, 16] width 160 height 15
click at [242, 19] on icon "close-circle" at bounding box center [241, 16] width 8 height 8
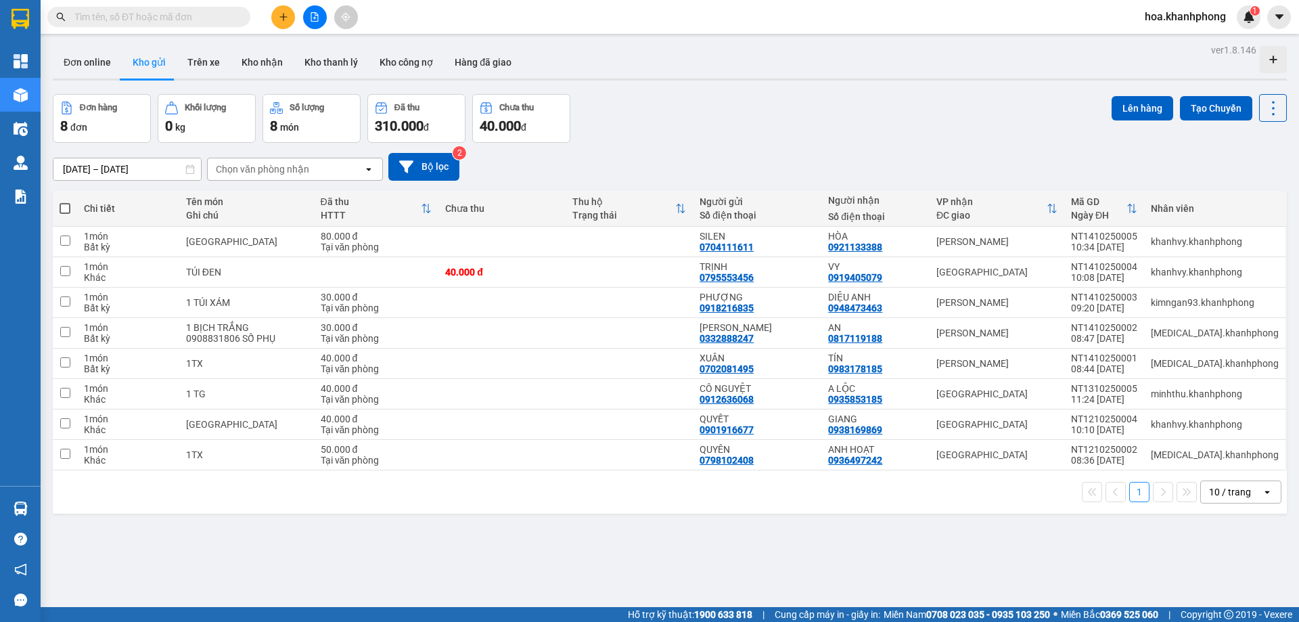
click at [132, 18] on input "text" at bounding box center [154, 16] width 160 height 15
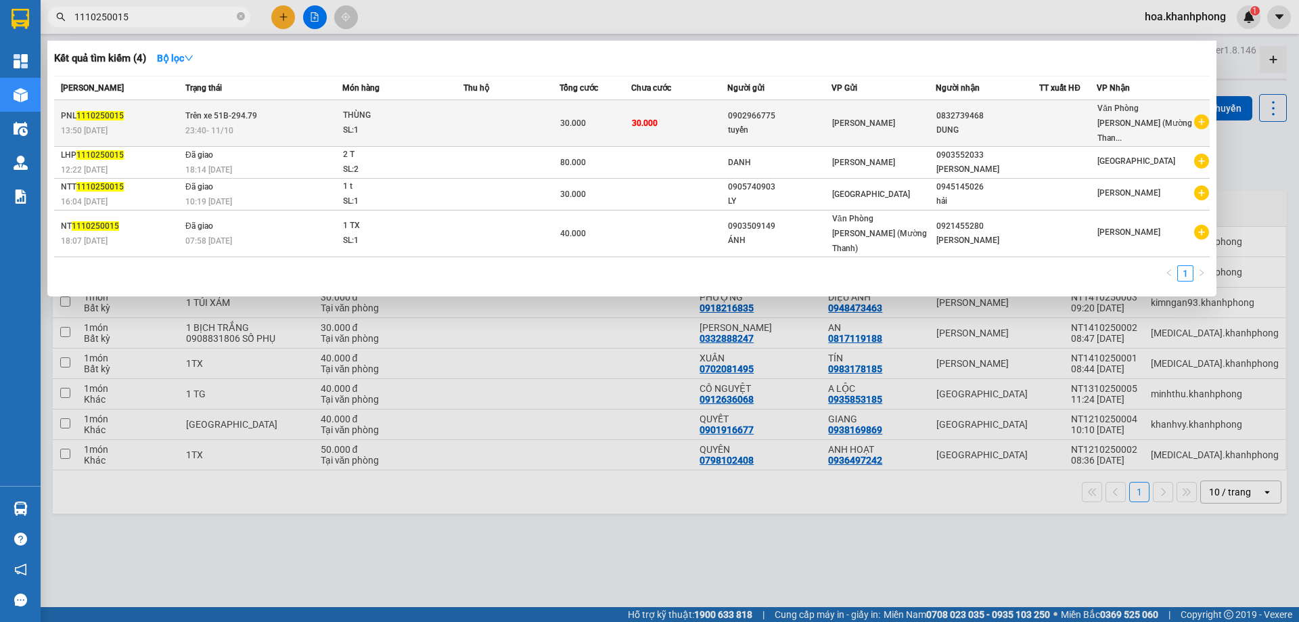
type input "1110250015"
click at [724, 118] on td "30.000" at bounding box center [679, 123] width 96 height 47
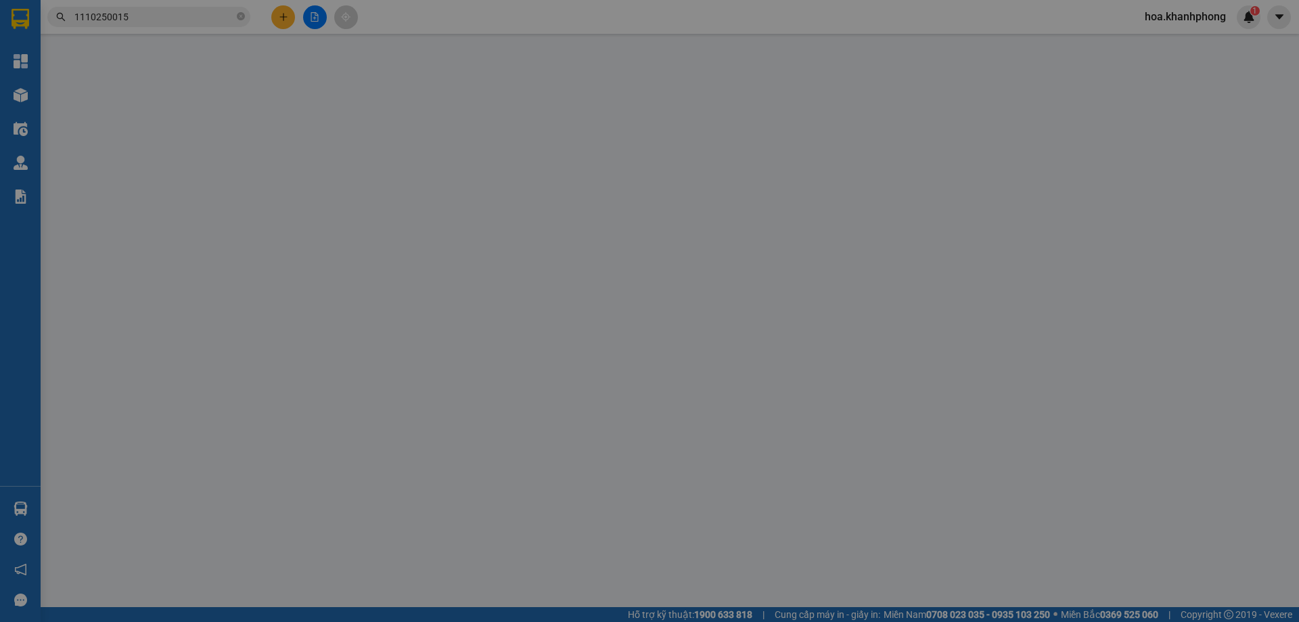
type input "0902966775"
type input "tuyến"
type input "0832739468"
type input "DUNG"
type input "30.000"
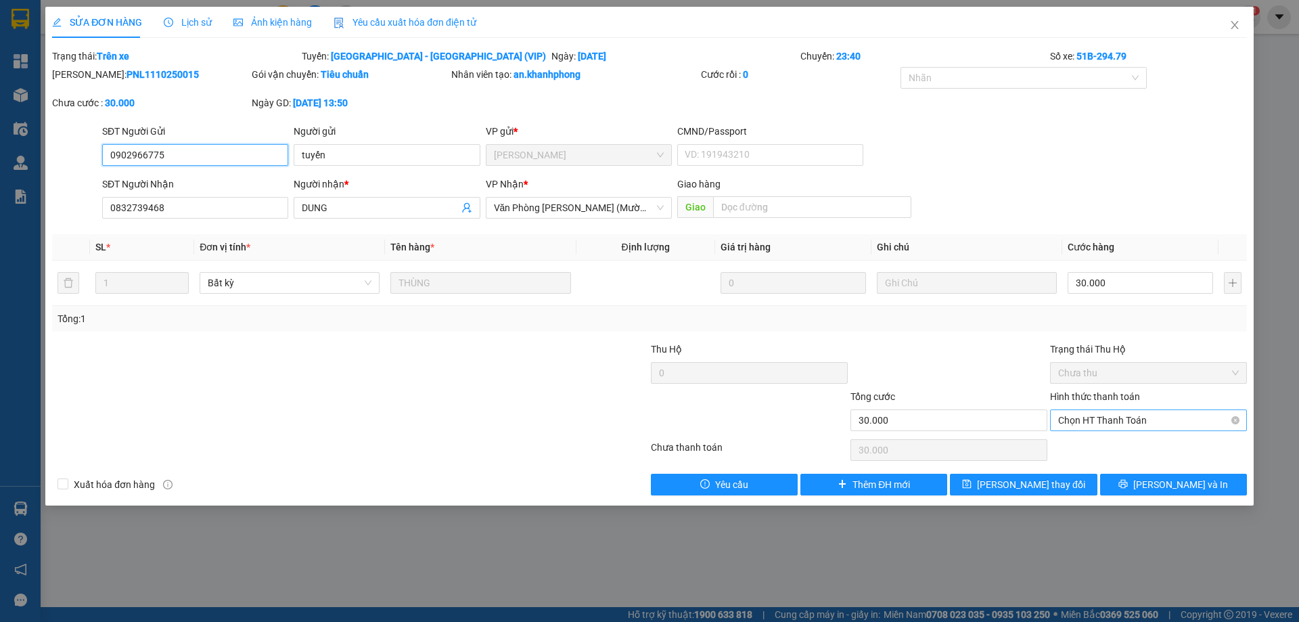
click at [1136, 422] on span "Chọn HT Thanh Toán" at bounding box center [1148, 420] width 181 height 20
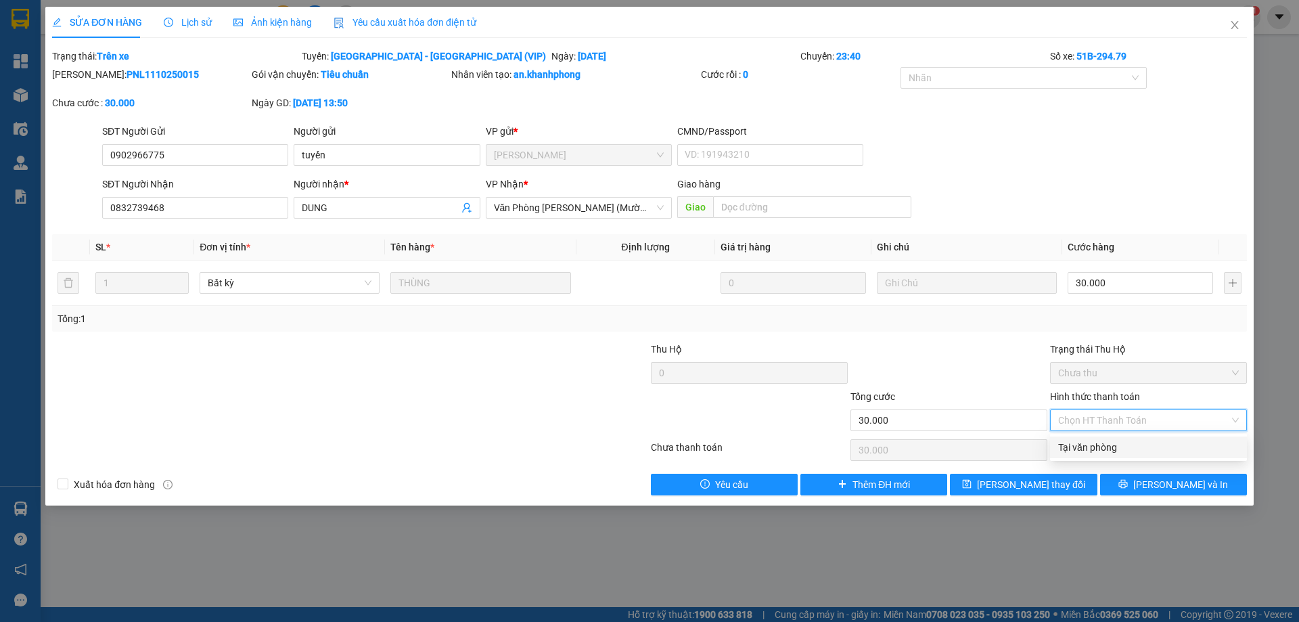
click at [1092, 449] on div "Tại văn phòng" at bounding box center [1148, 447] width 181 height 15
type input "0"
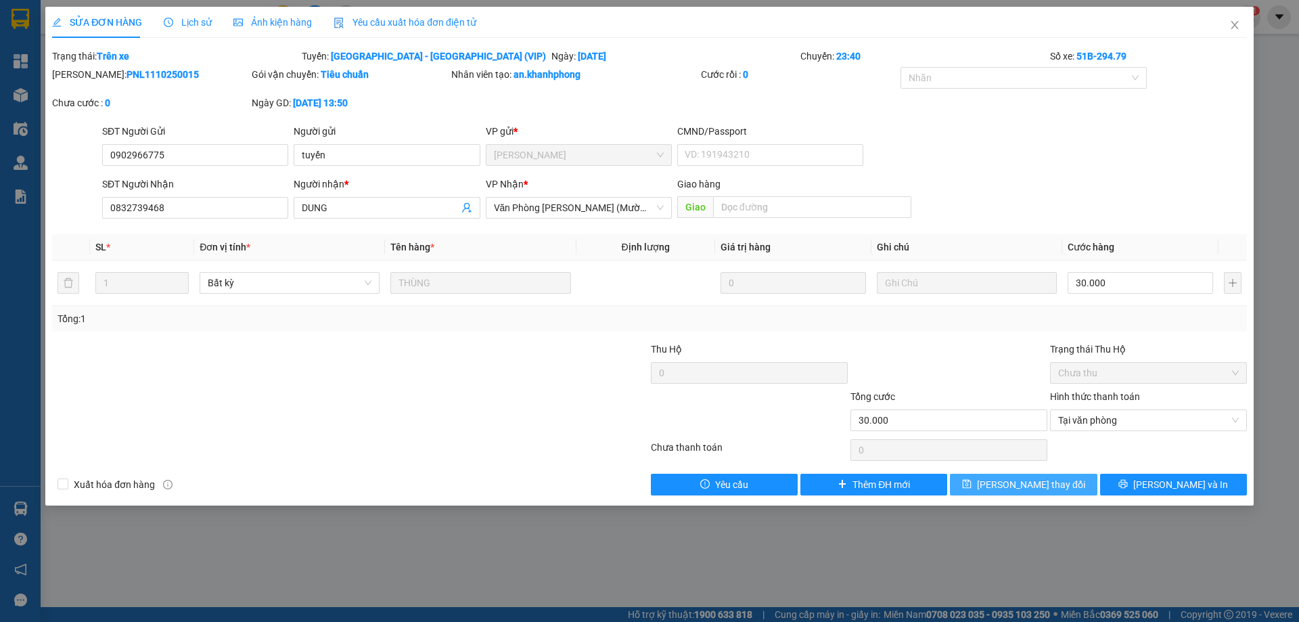
click at [1036, 483] on span "Lưu thay đổi" at bounding box center [1031, 484] width 108 height 15
